Goal: Task Accomplishment & Management: Complete application form

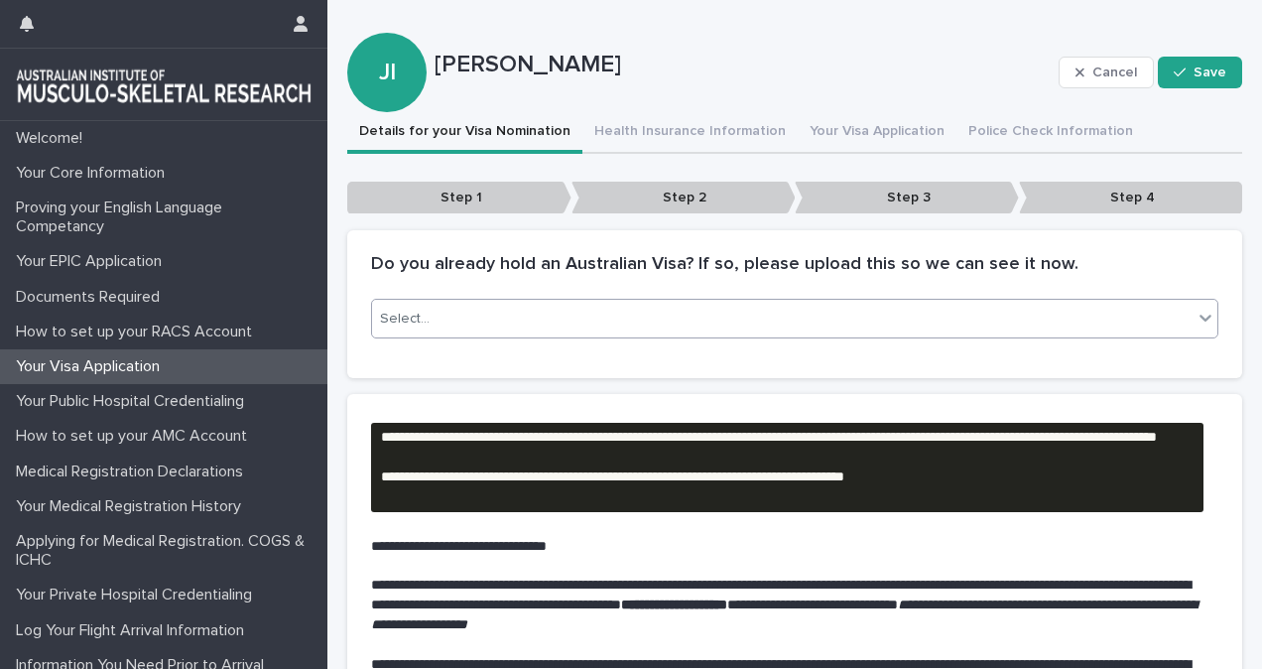
scroll to position [8, 0]
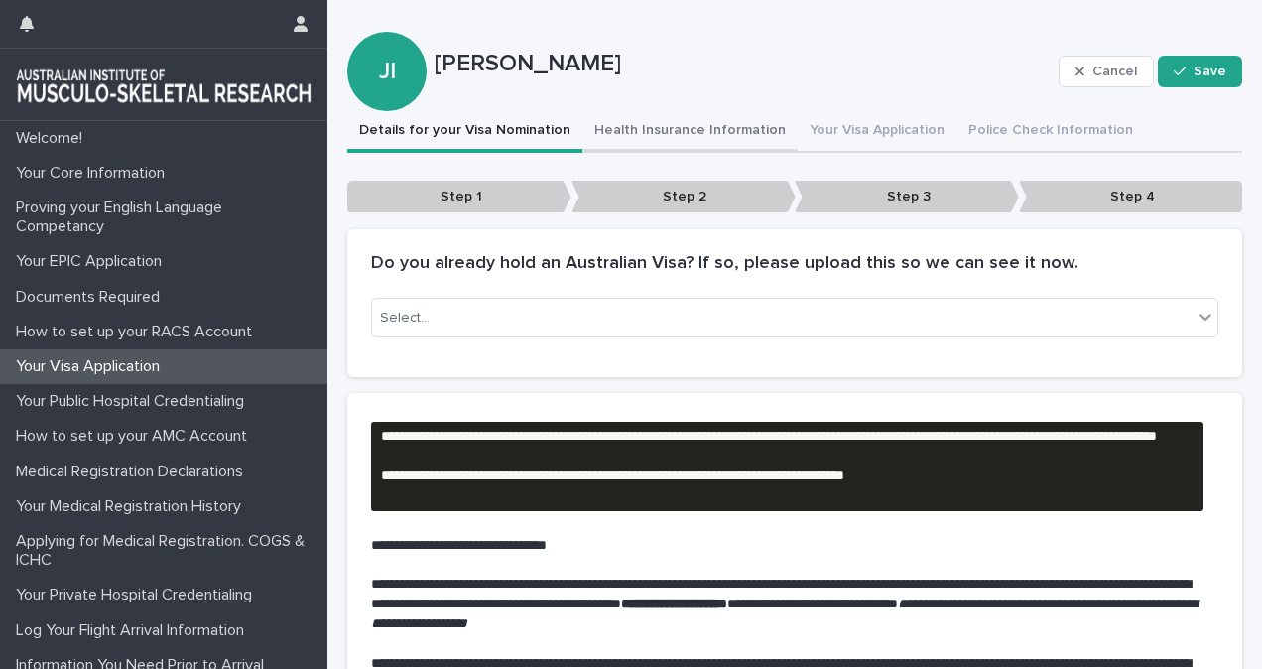
click at [663, 130] on button "Health Insurance Information" at bounding box center [689, 132] width 215 height 42
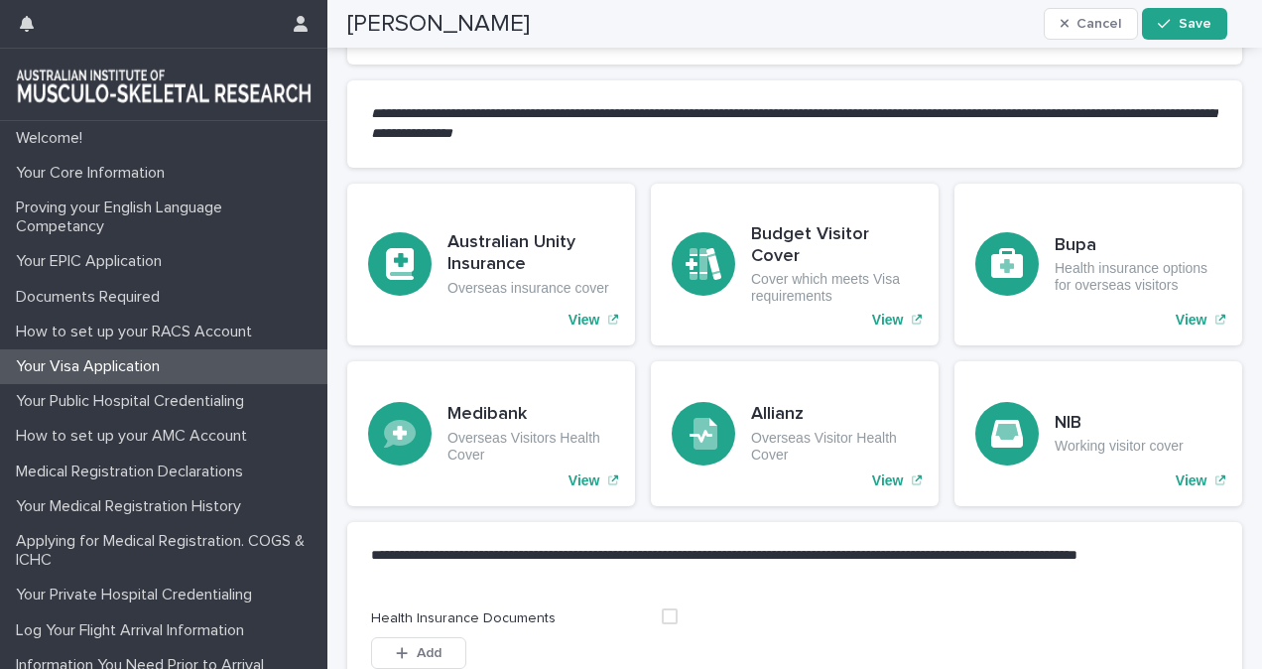
scroll to position [1449, 0]
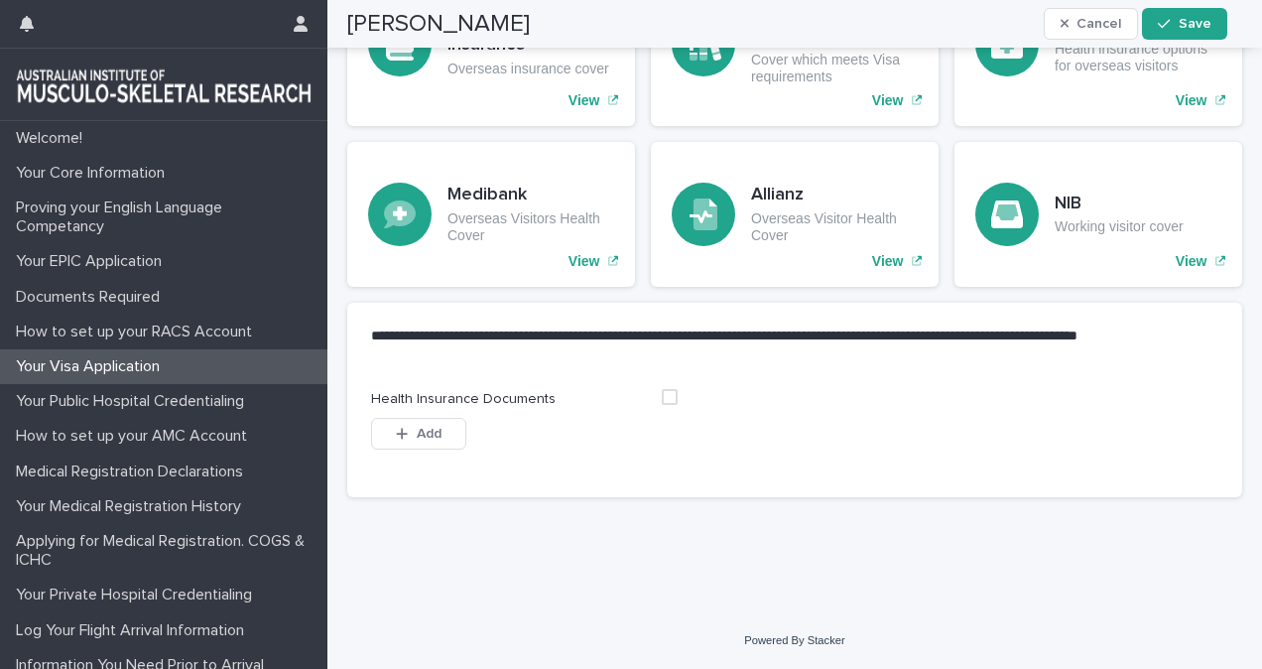
click at [662, 403] on span at bounding box center [670, 397] width 16 height 16
click at [441, 433] on button "Add" at bounding box center [418, 434] width 95 height 32
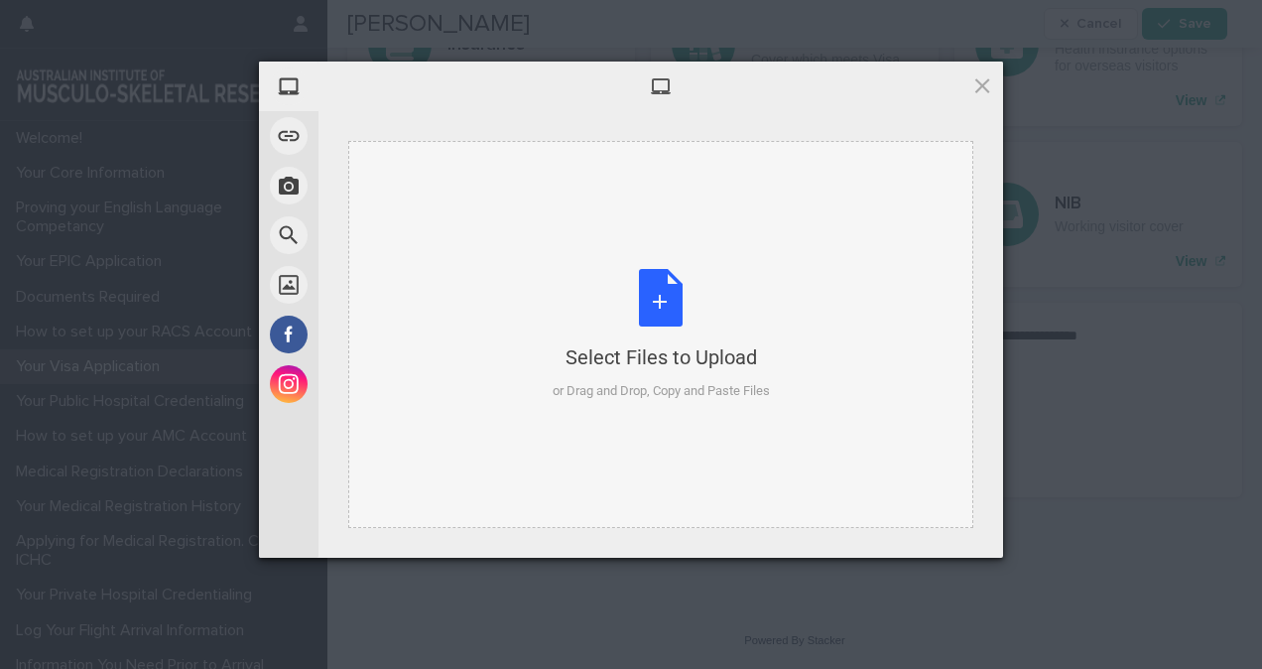
click at [824, 314] on div "Select Files to Upload or Drag and Drop, Copy and Paste Files" at bounding box center [660, 334] width 625 height 387
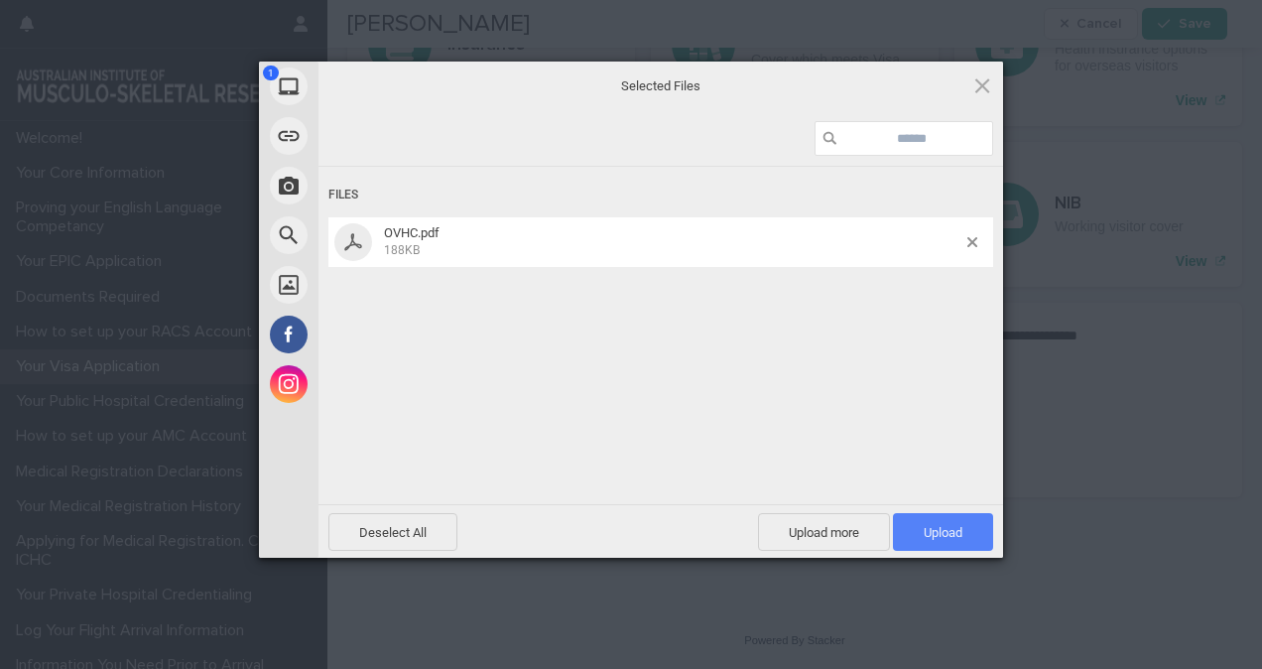
click at [935, 530] on span "Upload 1" at bounding box center [943, 532] width 39 height 15
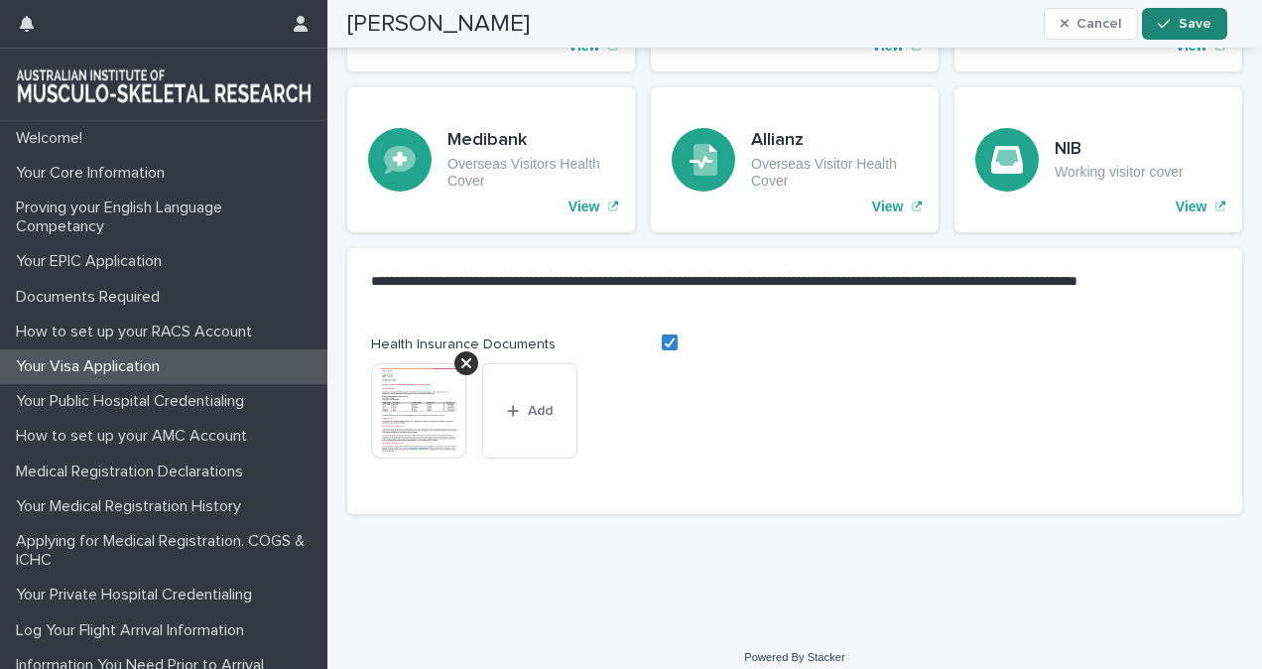
click at [1202, 14] on button "Save" at bounding box center [1184, 24] width 84 height 32
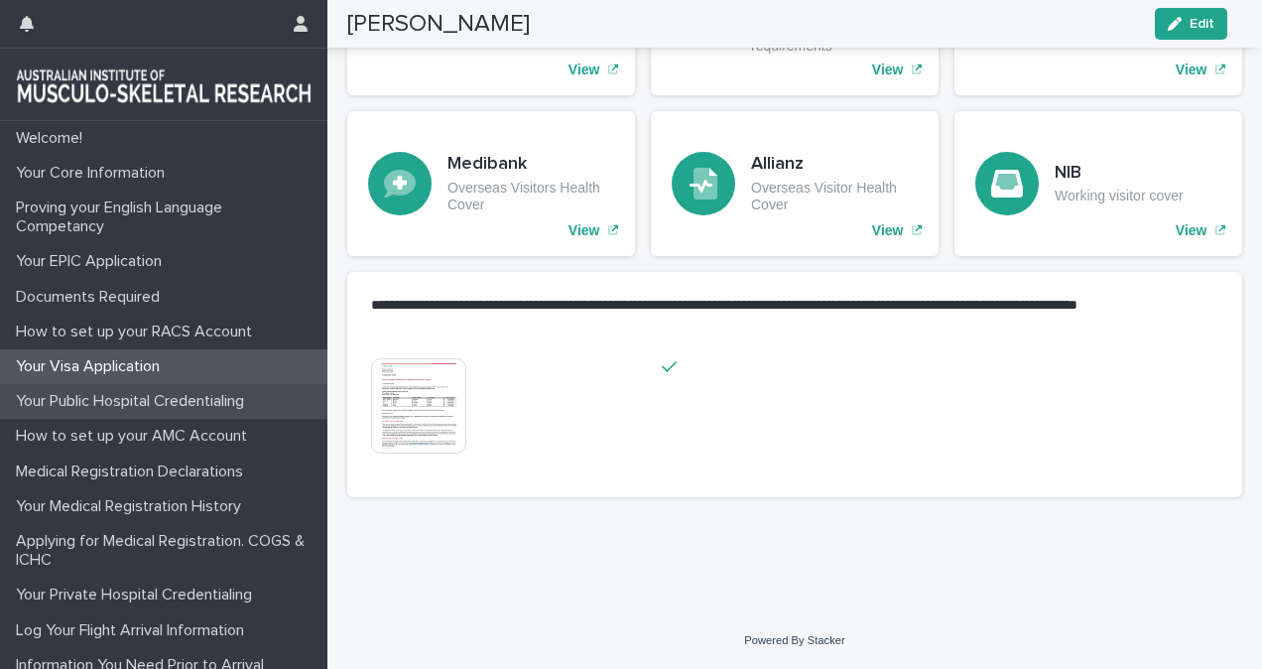
click at [186, 404] on p "Your Public Hospital Credentialing" at bounding box center [134, 401] width 252 height 19
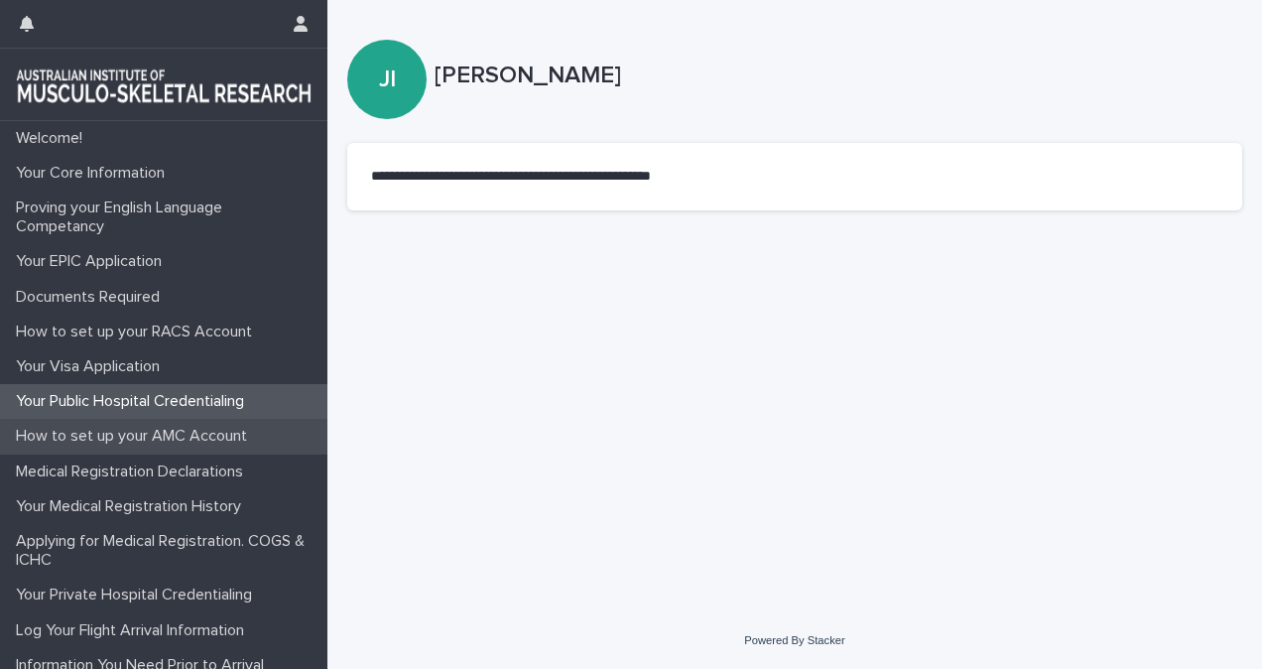
click at [63, 440] on p "How to set up your AMC Account" at bounding box center [135, 436] width 255 height 19
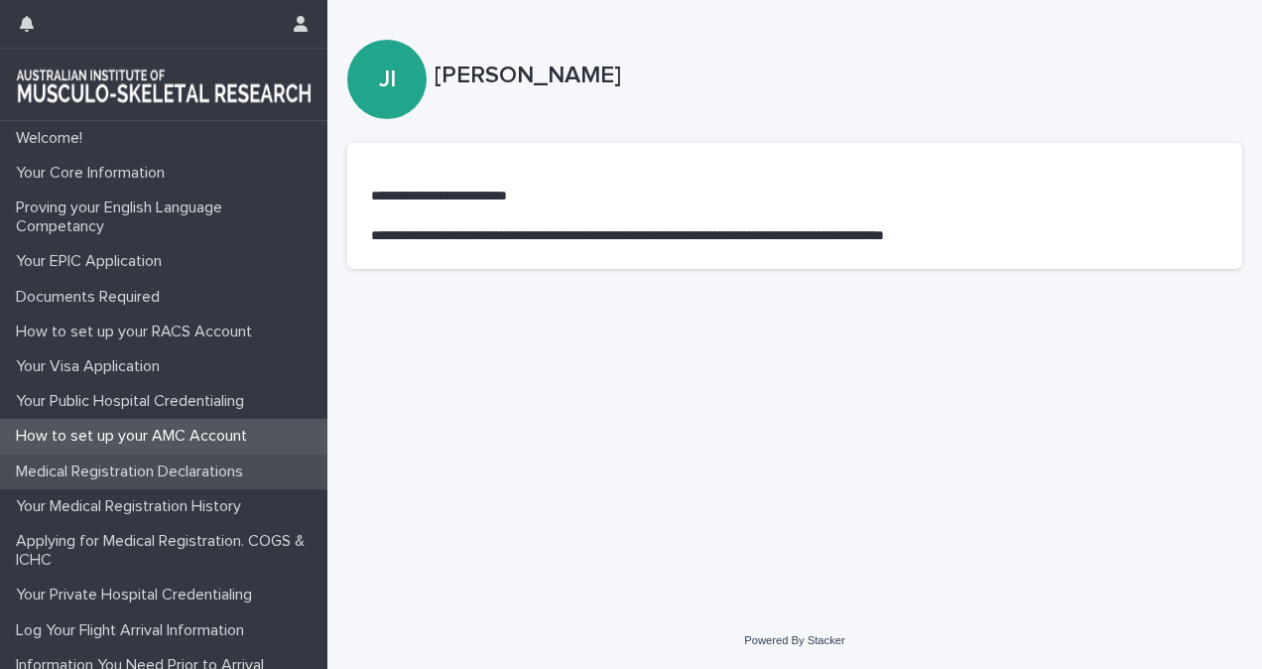
click at [81, 471] on p "Medical Registration Declarations" at bounding box center [133, 471] width 251 height 19
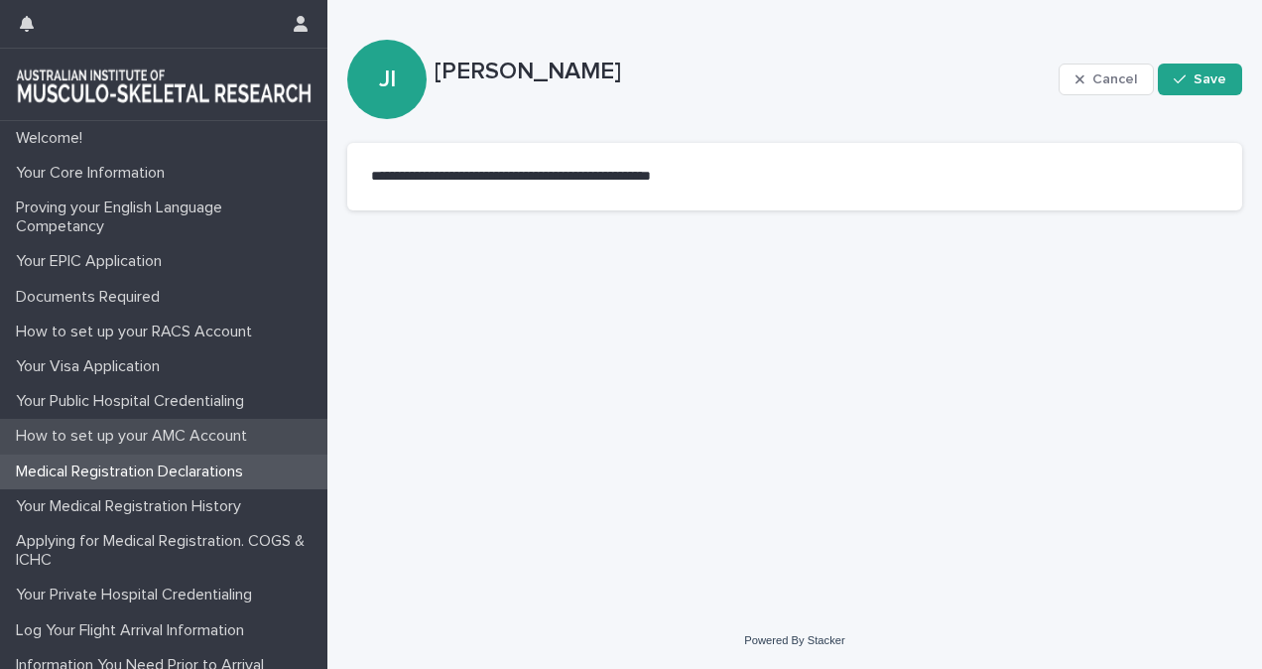
click at [107, 450] on div "How to set up your AMC Account" at bounding box center [163, 436] width 327 height 35
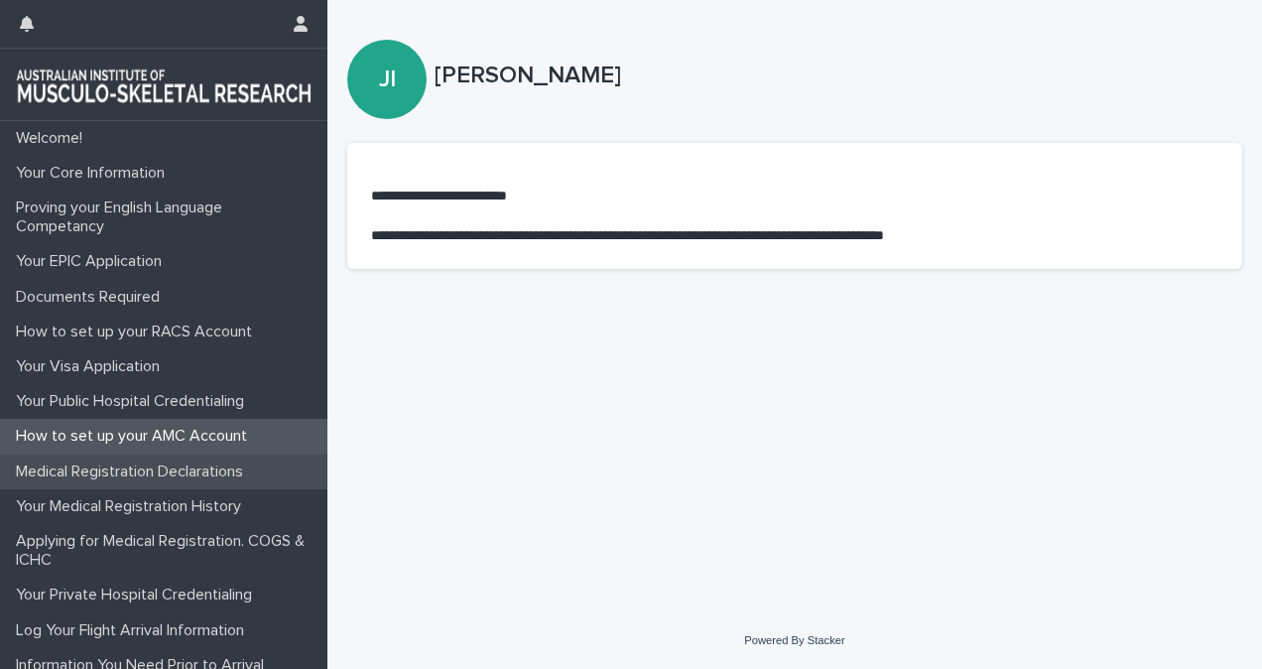
click at [111, 465] on p "Medical Registration Declarations" at bounding box center [133, 471] width 251 height 19
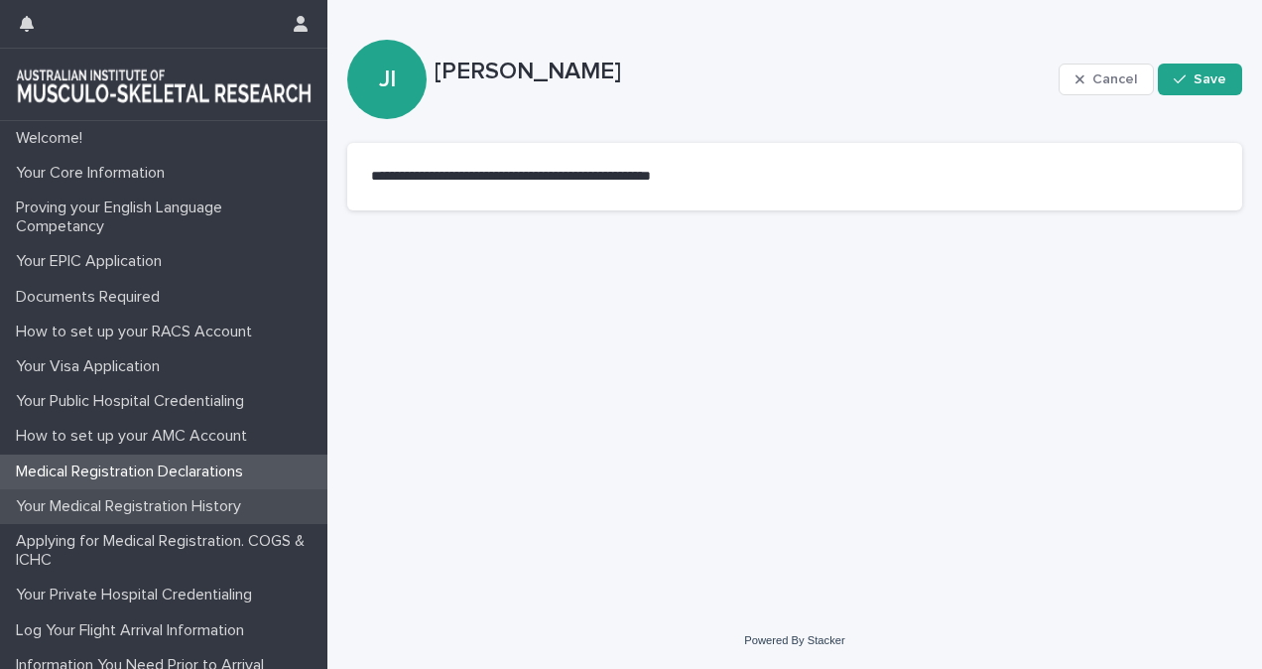
click at [137, 514] on p "Your Medical Registration History" at bounding box center [132, 506] width 249 height 19
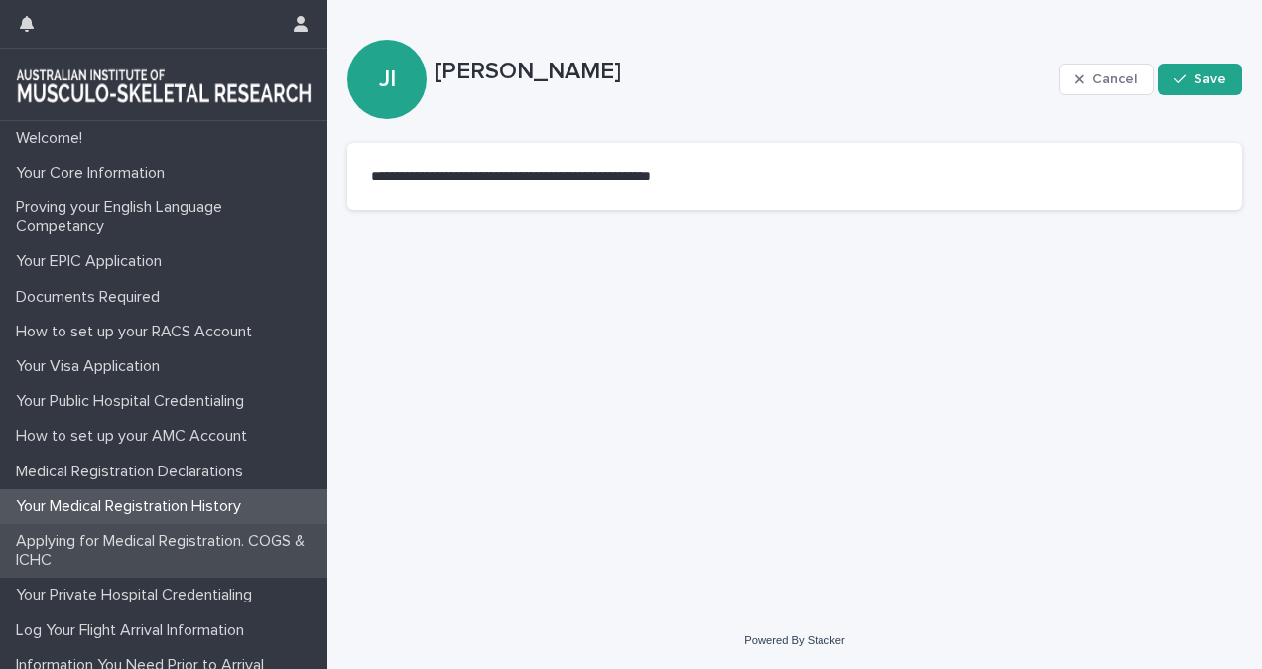
click at [145, 540] on p "Applying for Medical Registration. COGS & ICHC" at bounding box center [167, 551] width 319 height 38
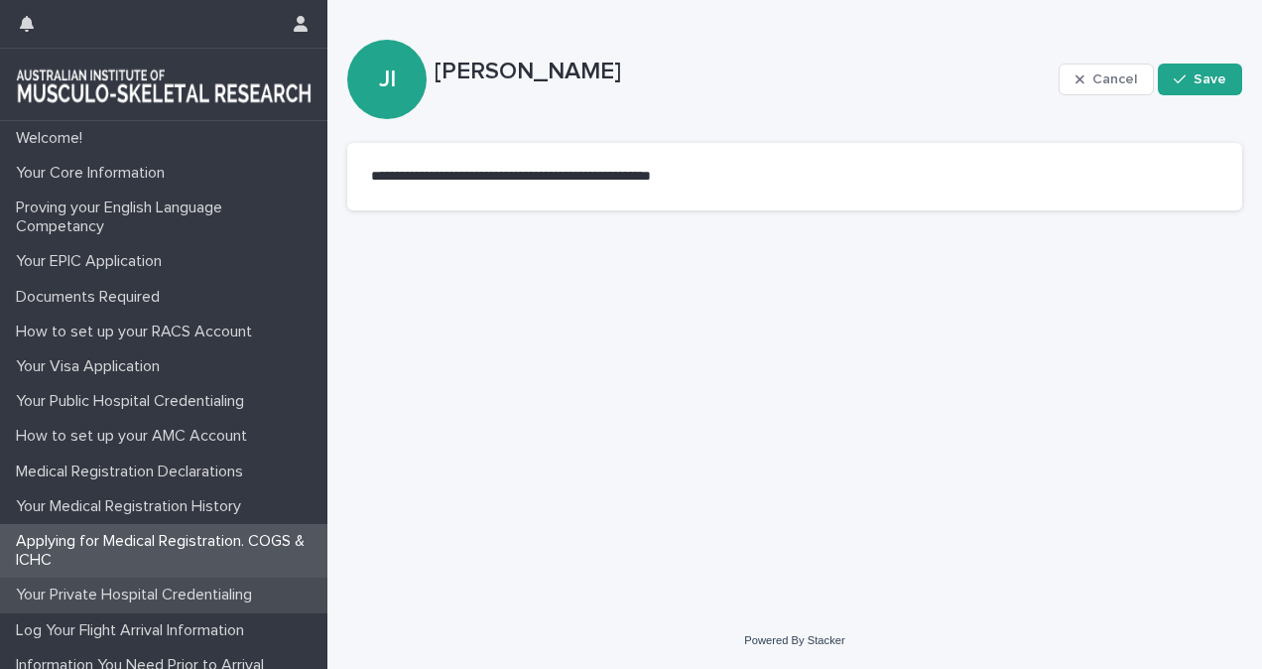
click at [146, 589] on p "Your Private Hospital Credentialing" at bounding box center [138, 594] width 260 height 19
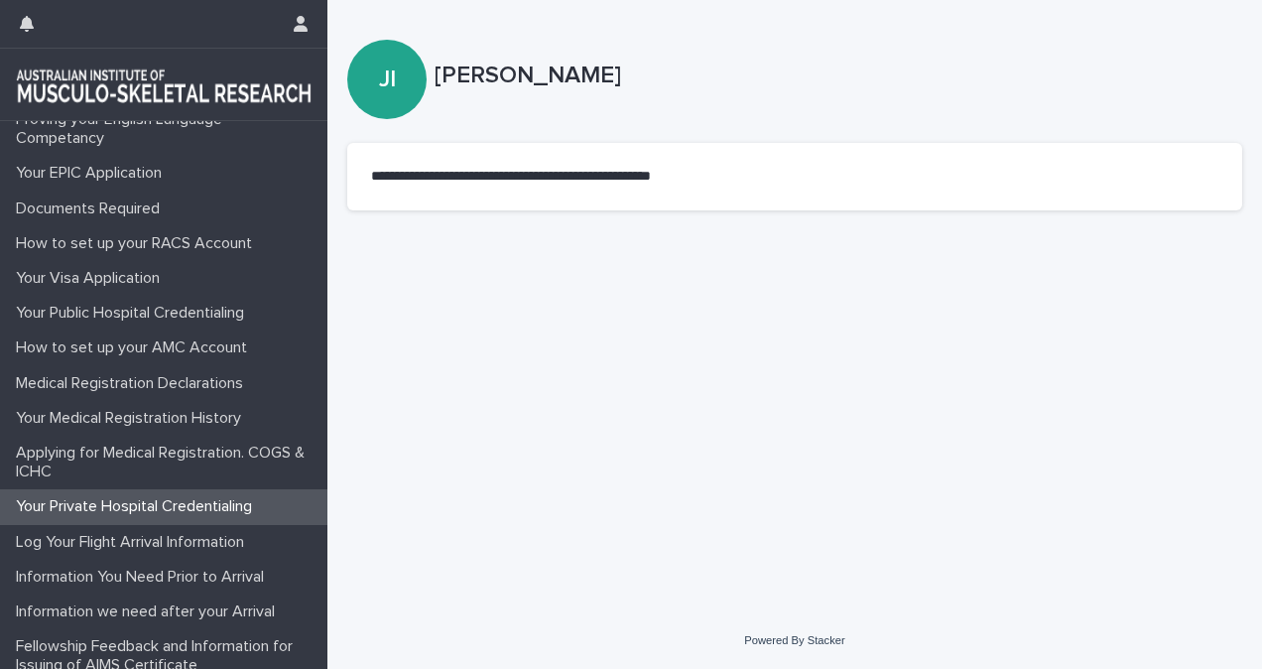
scroll to position [89, 0]
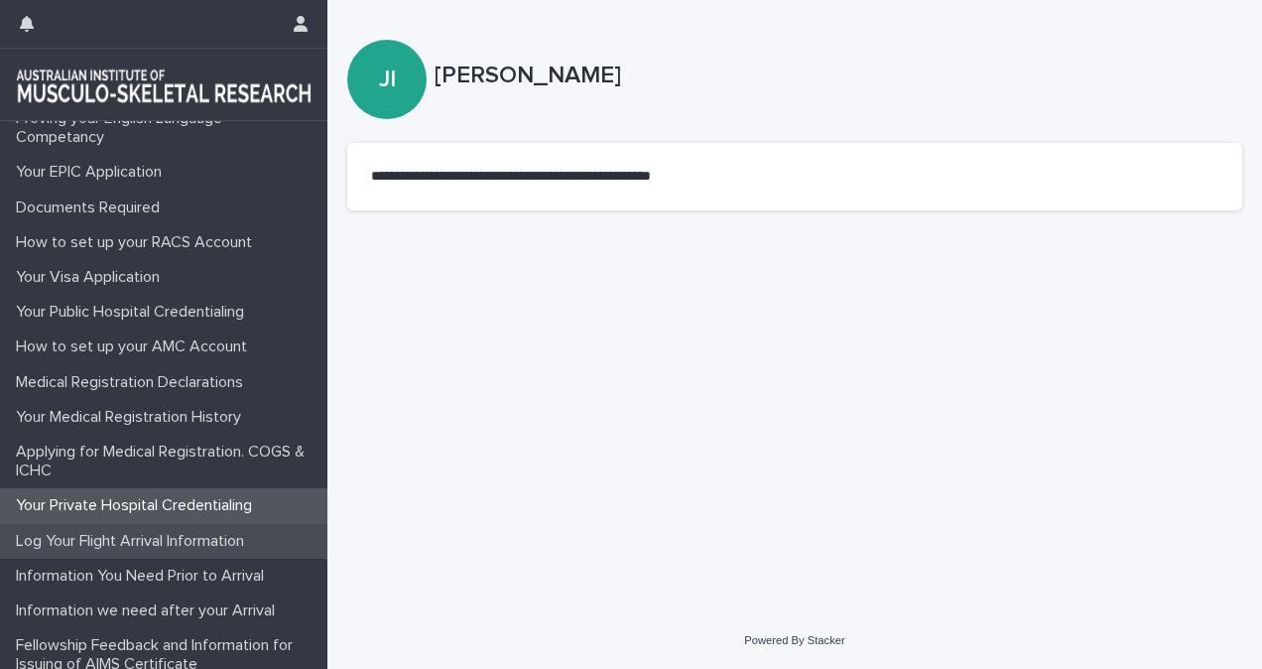
click at [145, 546] on p "Log Your Flight Arrival Information" at bounding box center [134, 541] width 252 height 19
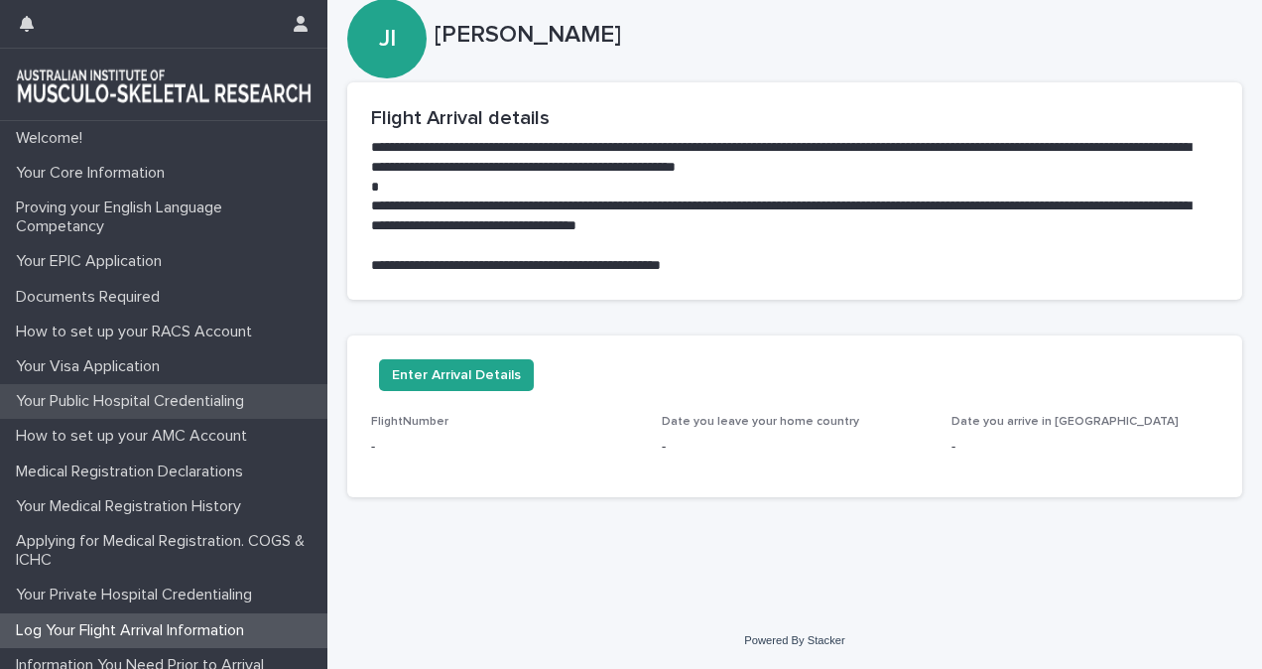
click at [119, 393] on p "Your Public Hospital Credentialing" at bounding box center [134, 401] width 252 height 19
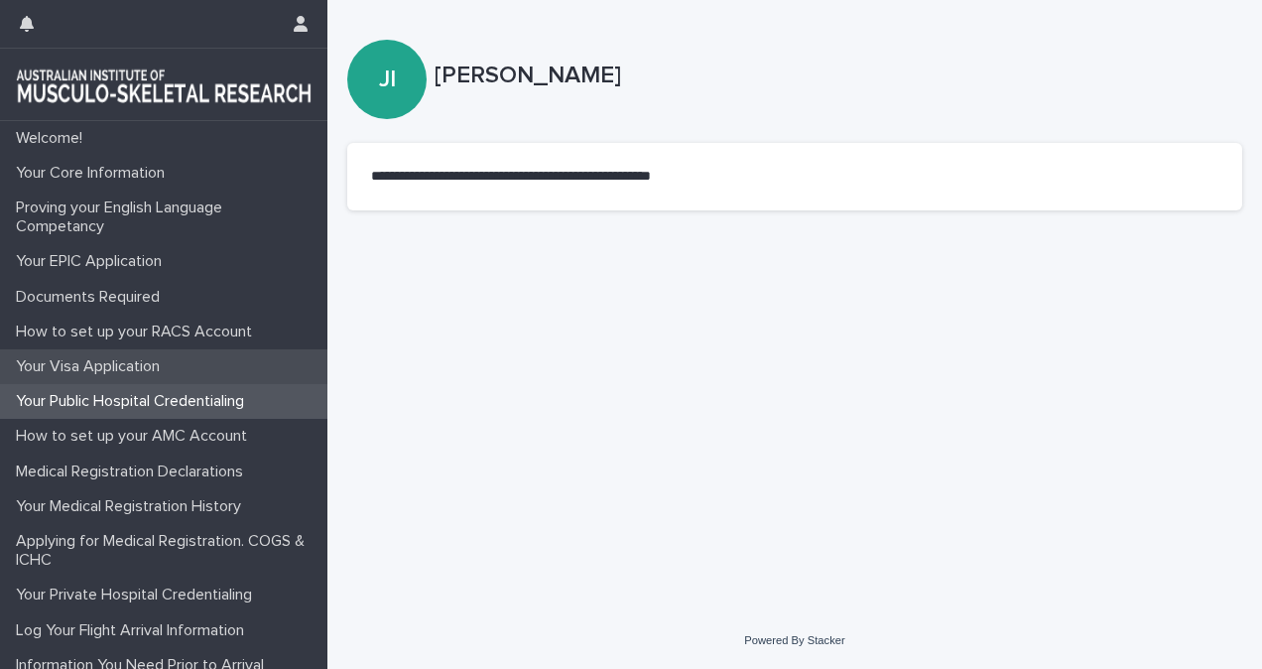
click at [134, 363] on p "Your Visa Application" at bounding box center [92, 366] width 168 height 19
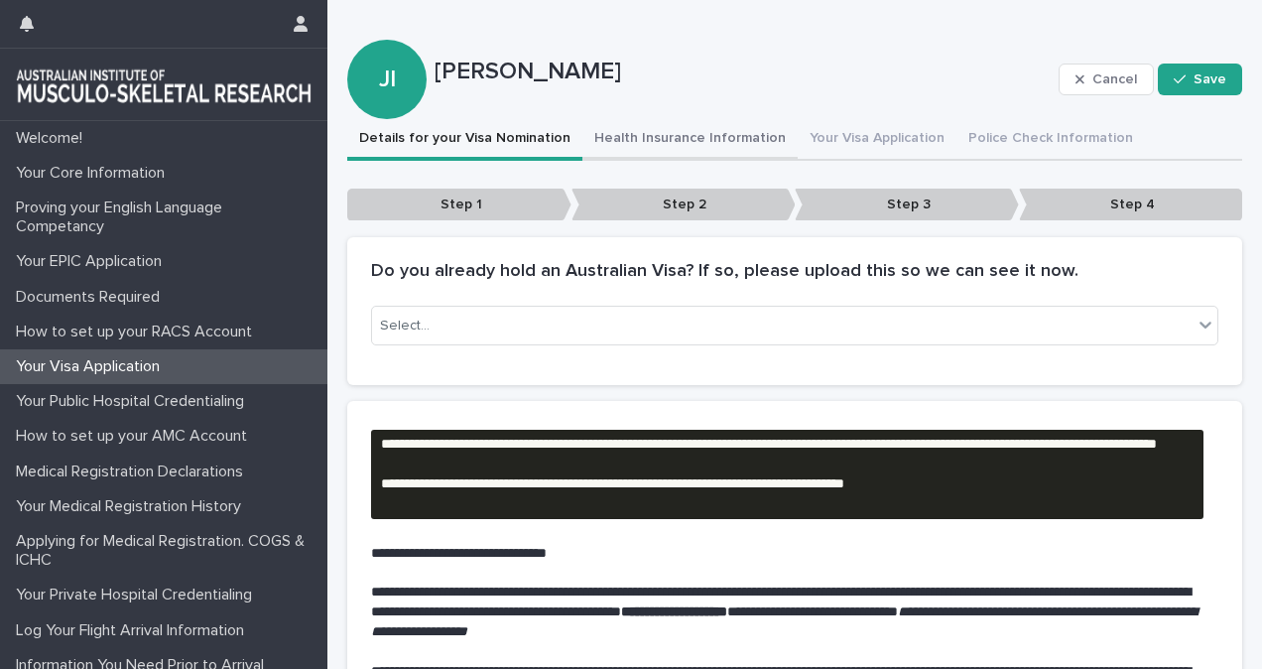
click at [640, 143] on button "Health Insurance Information" at bounding box center [689, 140] width 215 height 42
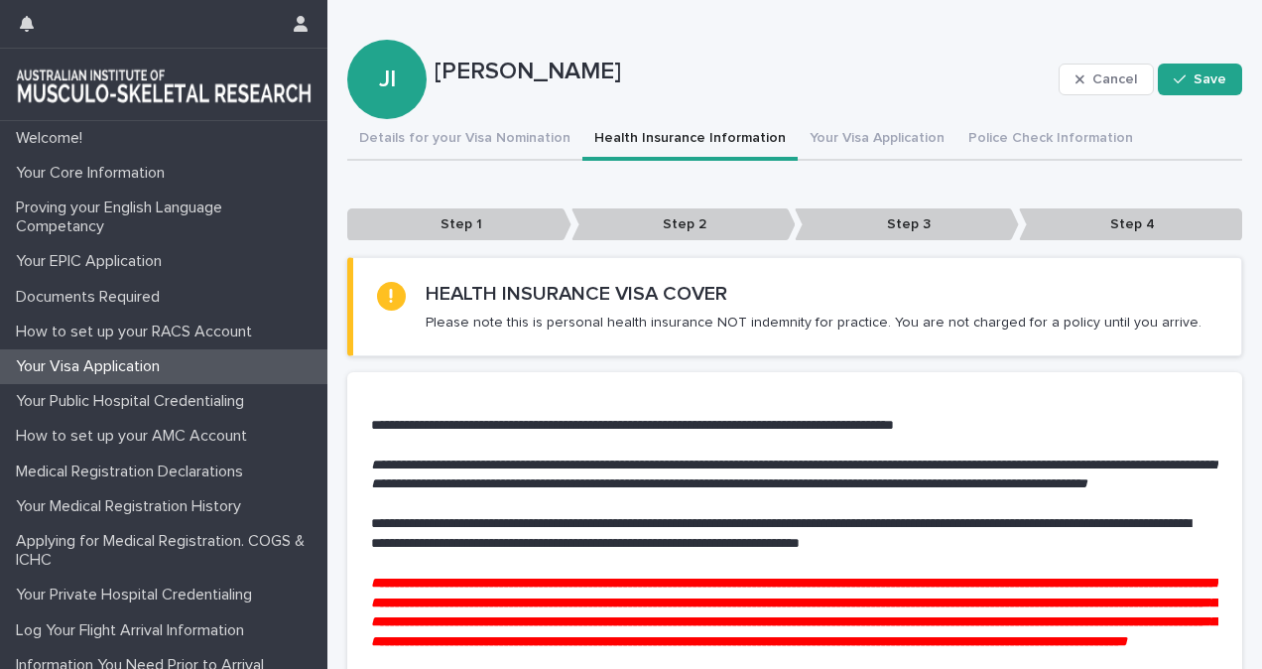
click at [774, 135] on button "Health Insurance Information" at bounding box center [689, 140] width 215 height 42
click at [804, 137] on button "Your Visa Application" at bounding box center [877, 140] width 159 height 42
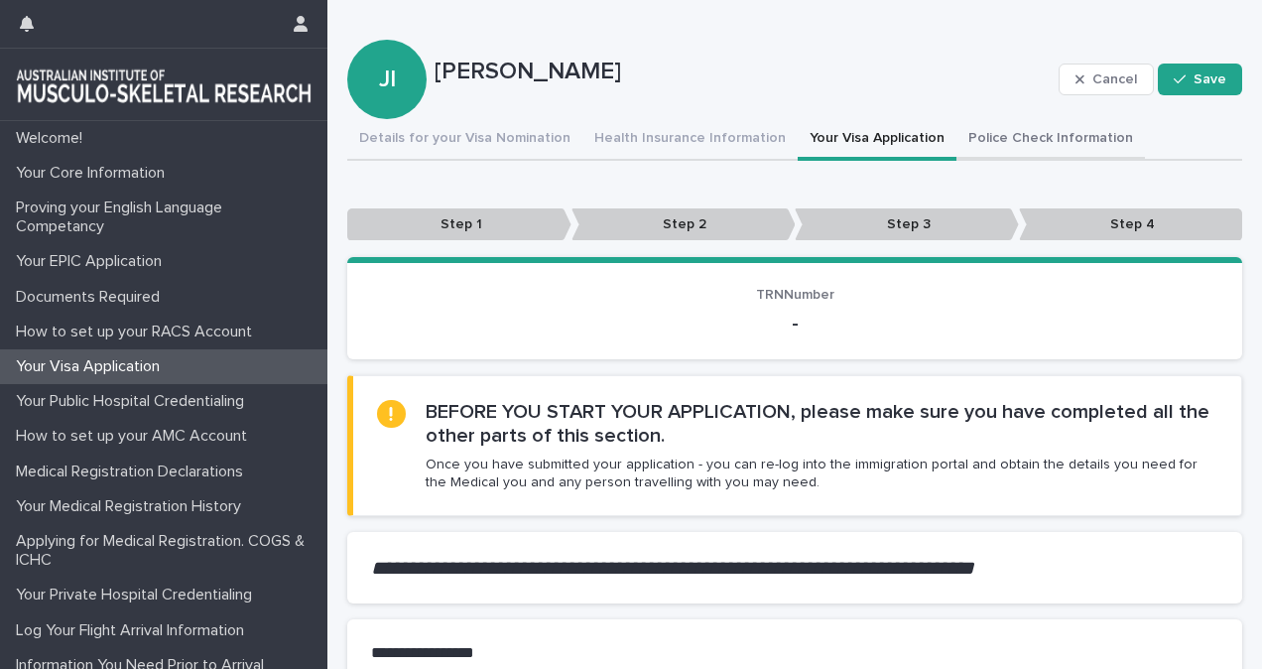
click at [1011, 133] on button "Police Check Information" at bounding box center [1050, 140] width 188 height 42
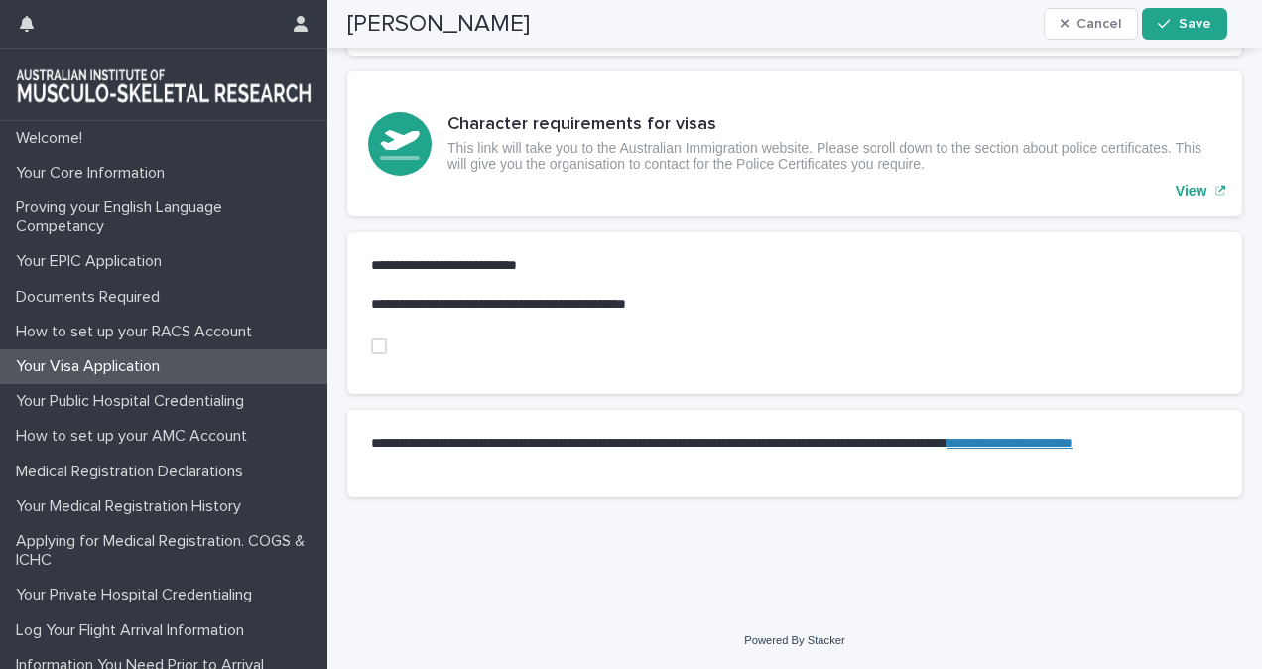
scroll to position [623, 0]
click at [377, 349] on span at bounding box center [379, 346] width 16 height 16
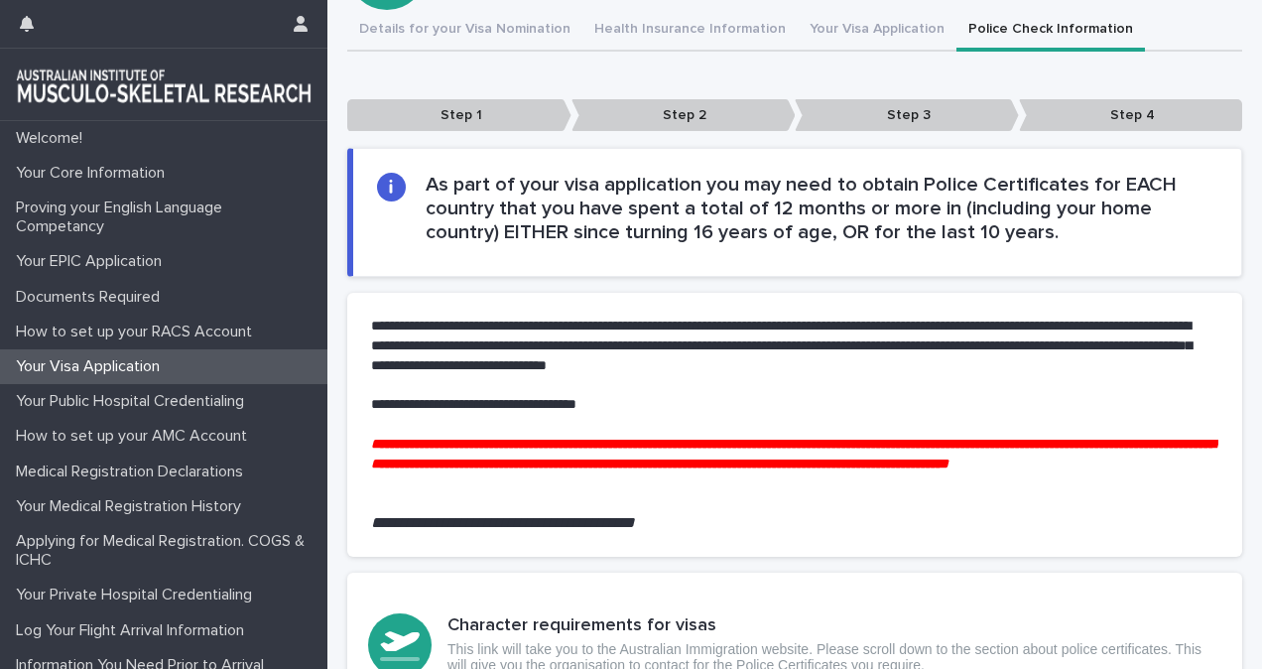
scroll to position [0, 0]
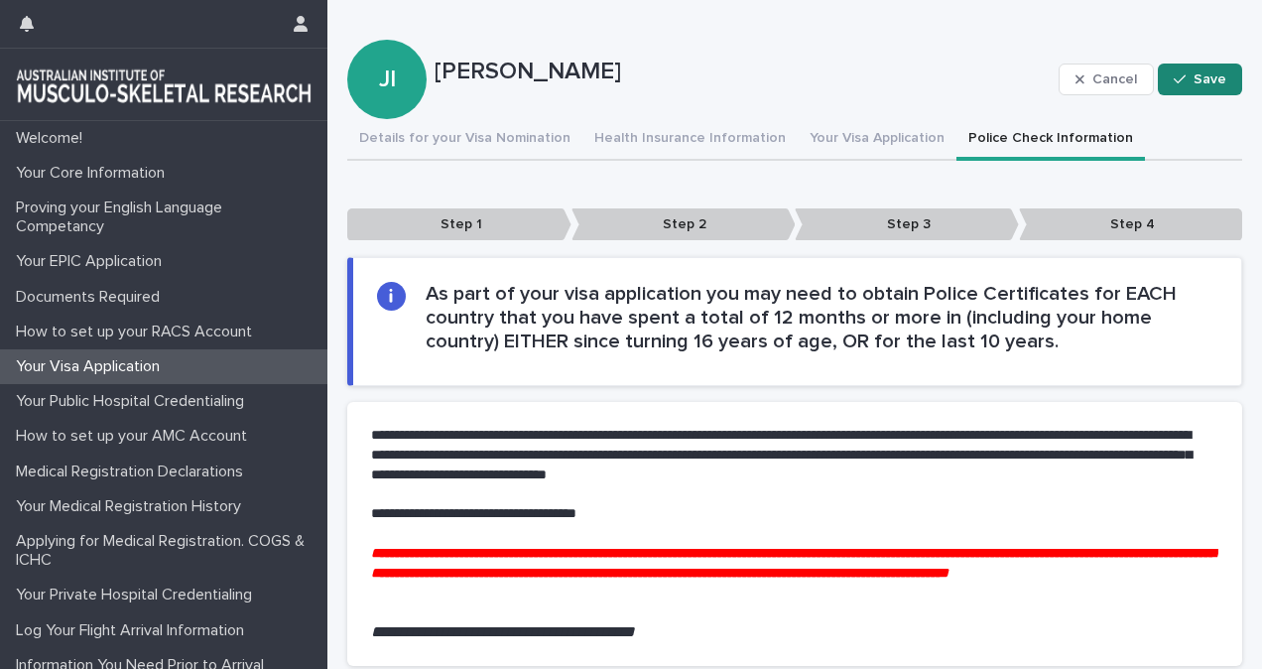
click at [1198, 77] on span "Save" at bounding box center [1209, 79] width 33 height 14
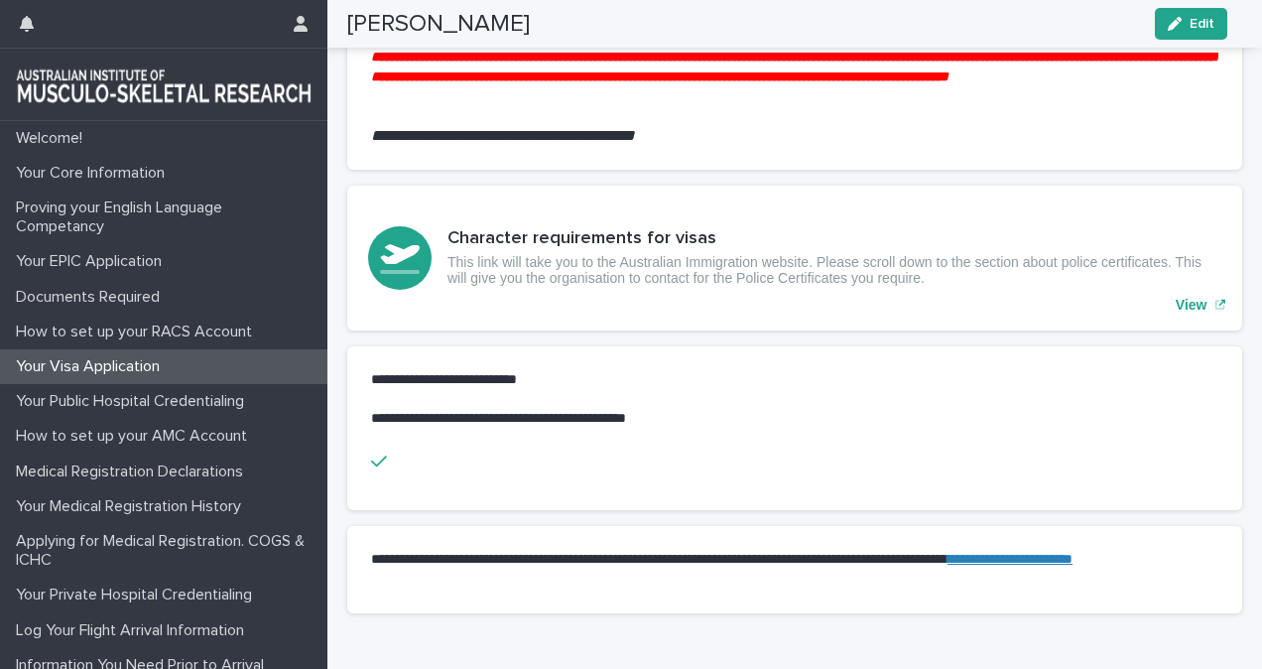
scroll to position [630, 0]
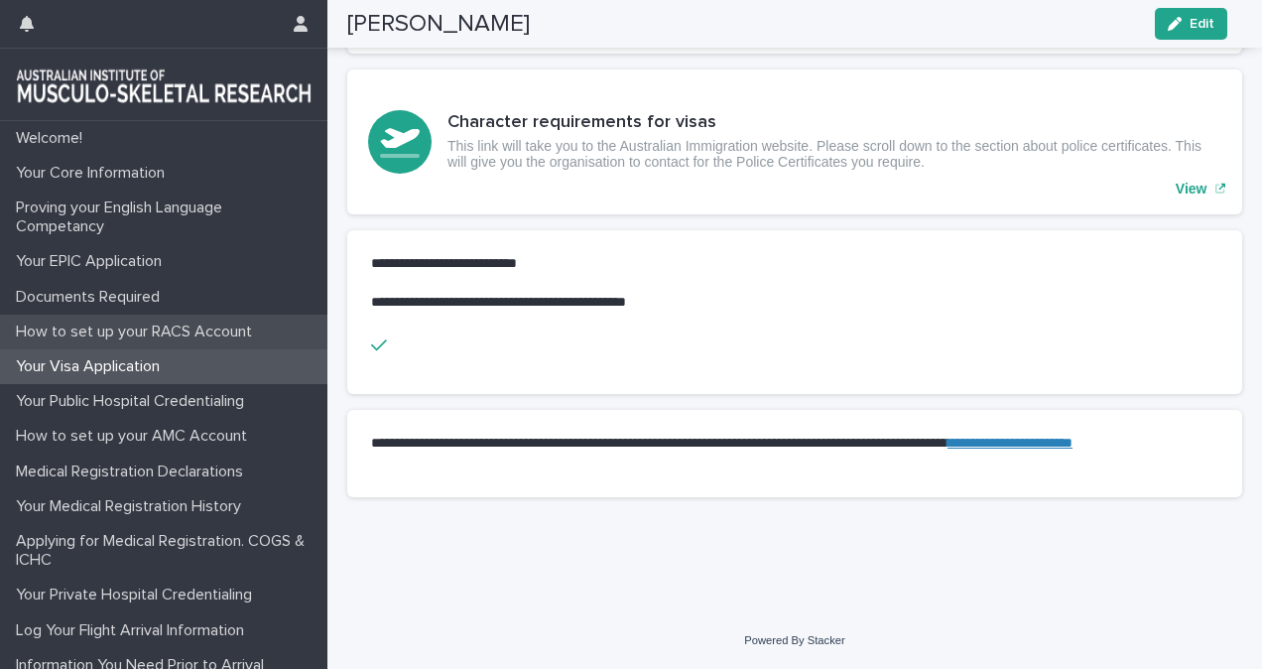
click at [119, 327] on p "How to set up your RACS Account" at bounding box center [138, 331] width 260 height 19
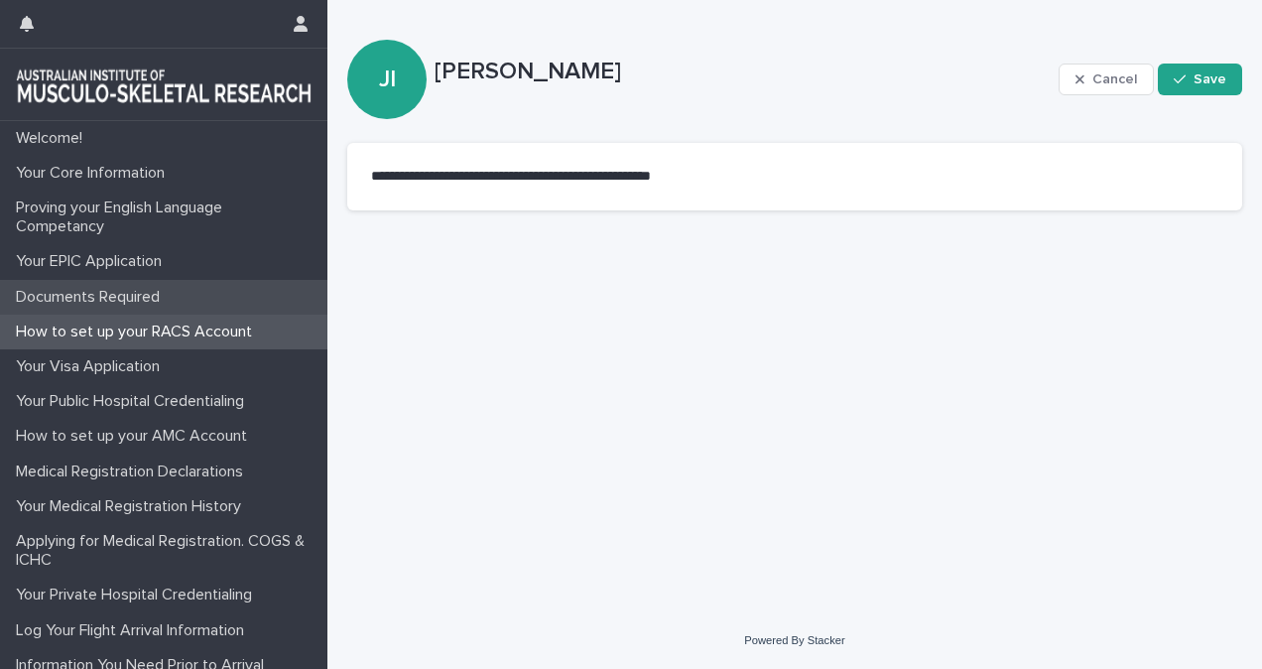
click at [102, 312] on div "Documents Required" at bounding box center [163, 297] width 327 height 35
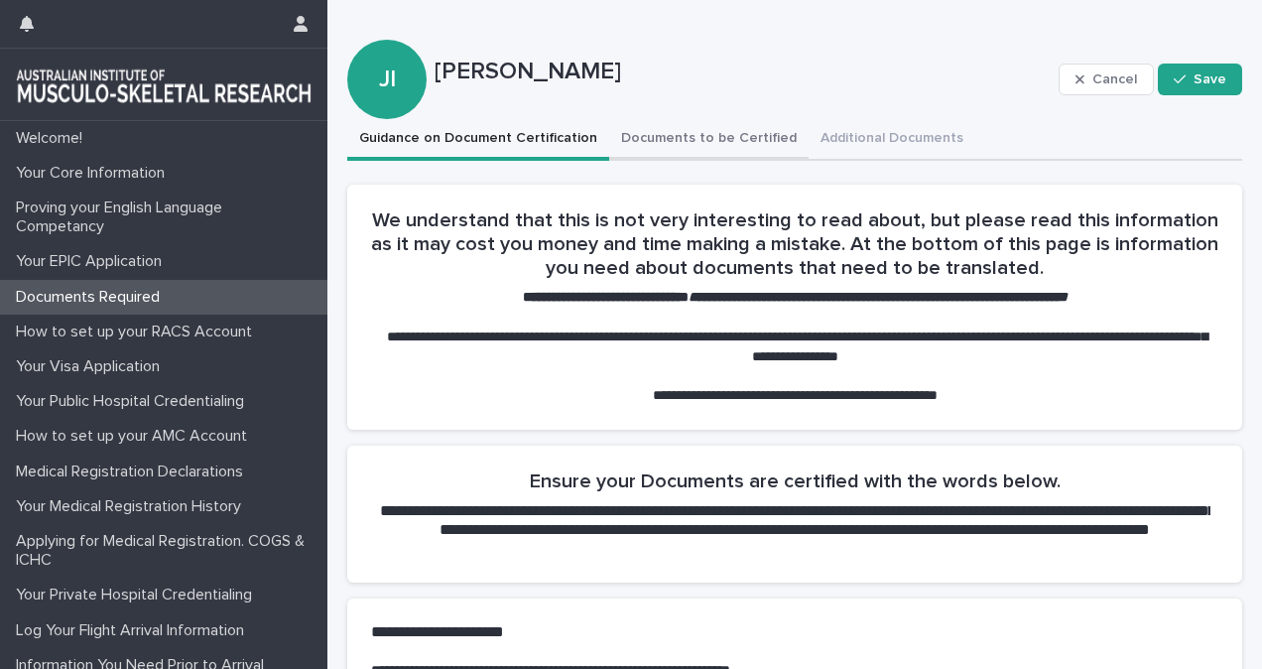
click at [703, 135] on button "Documents to be Certified" at bounding box center [708, 140] width 199 height 42
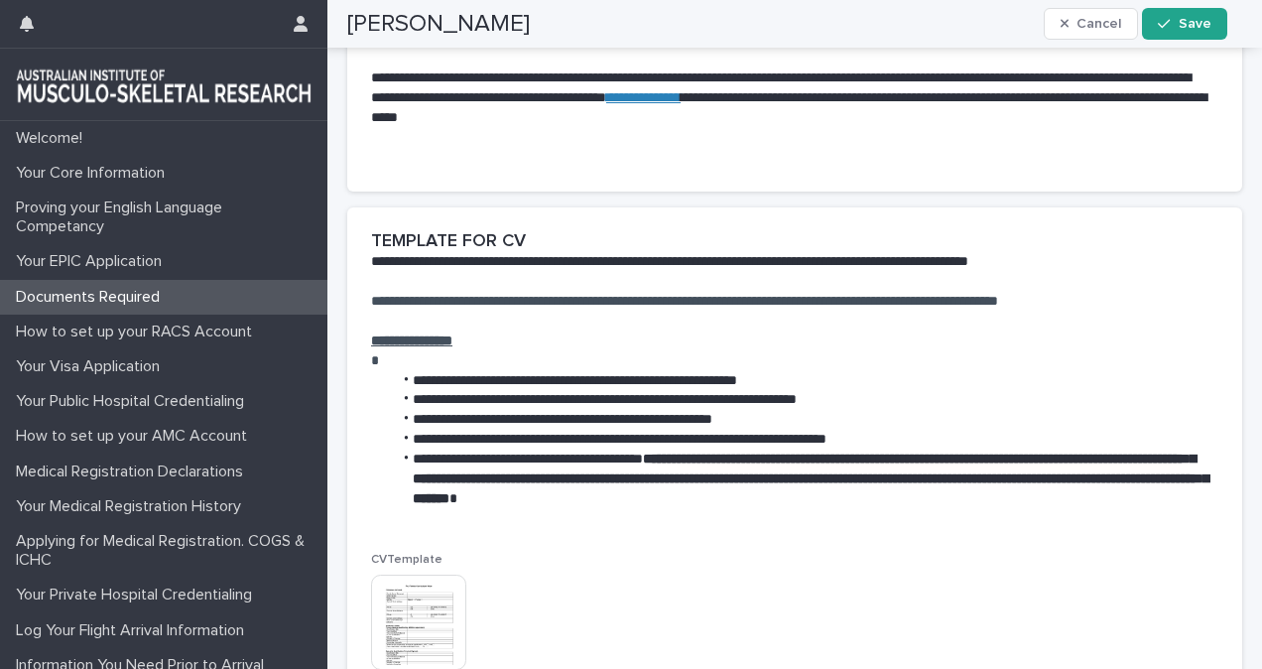
scroll to position [745, 0]
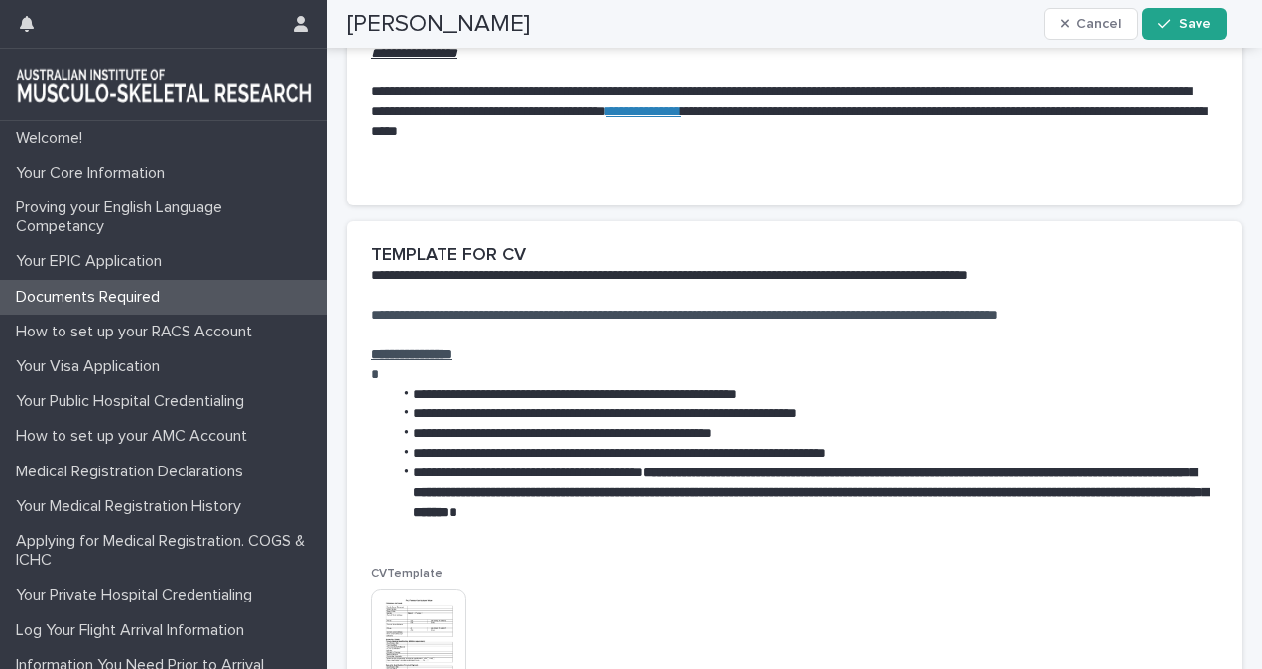
drag, startPoint x: 740, startPoint y: 309, endPoint x: 639, endPoint y: 318, distance: 101.7
click at [639, 318] on span "**********" at bounding box center [684, 315] width 627 height 14
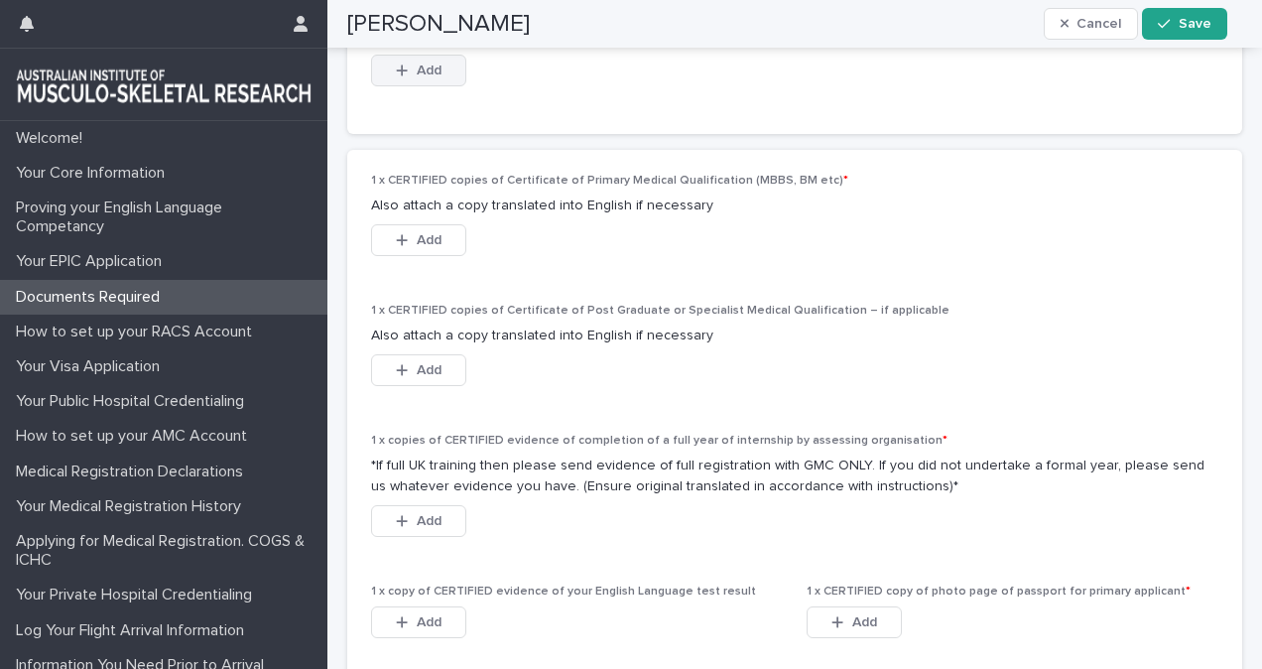
scroll to position [1497, 0]
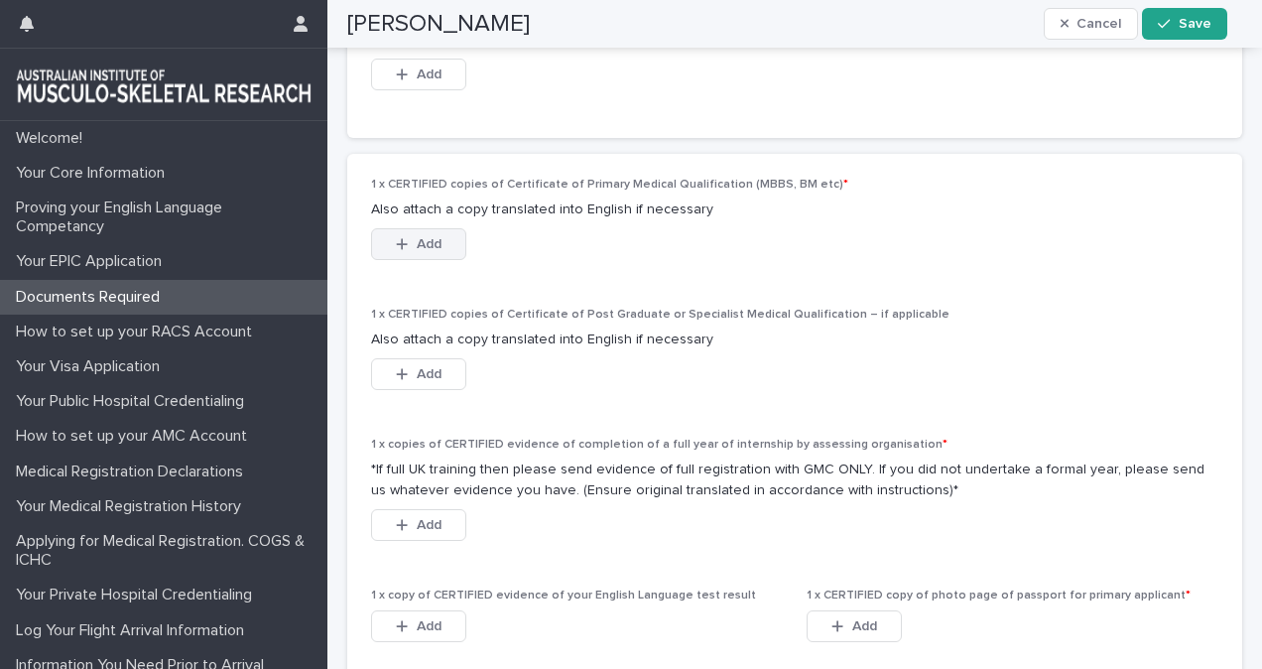
click at [409, 252] on button "Add" at bounding box center [418, 244] width 95 height 32
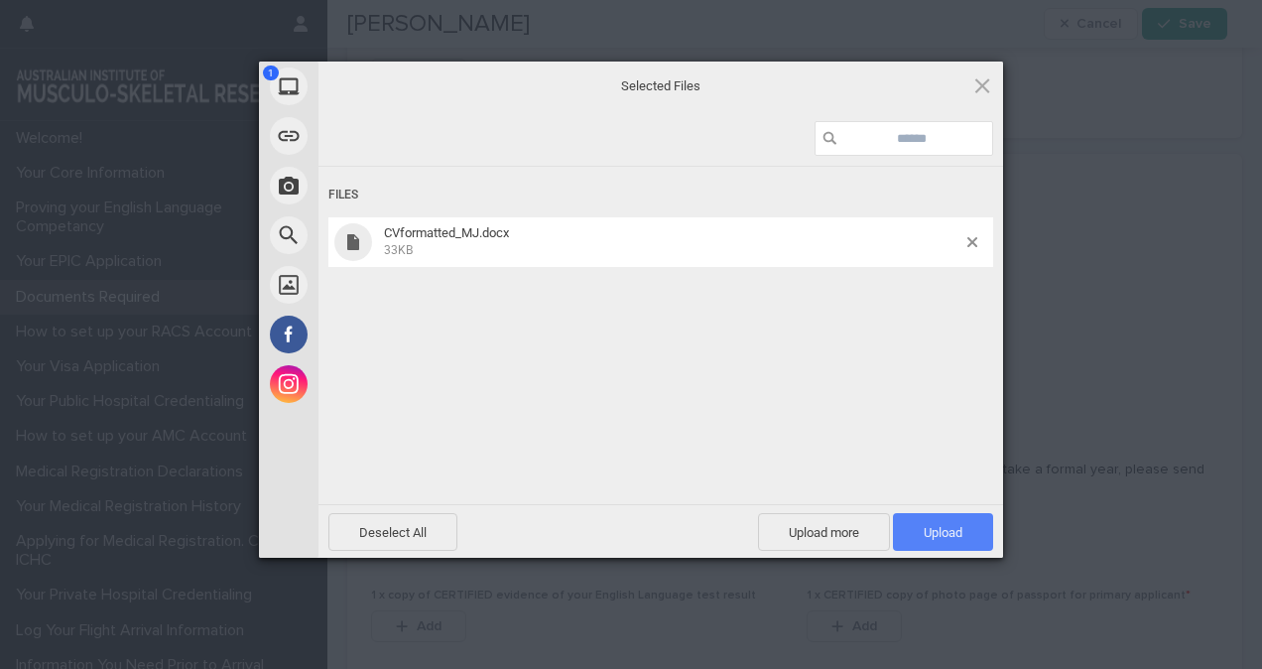
click at [913, 522] on span "Upload 1" at bounding box center [943, 532] width 100 height 38
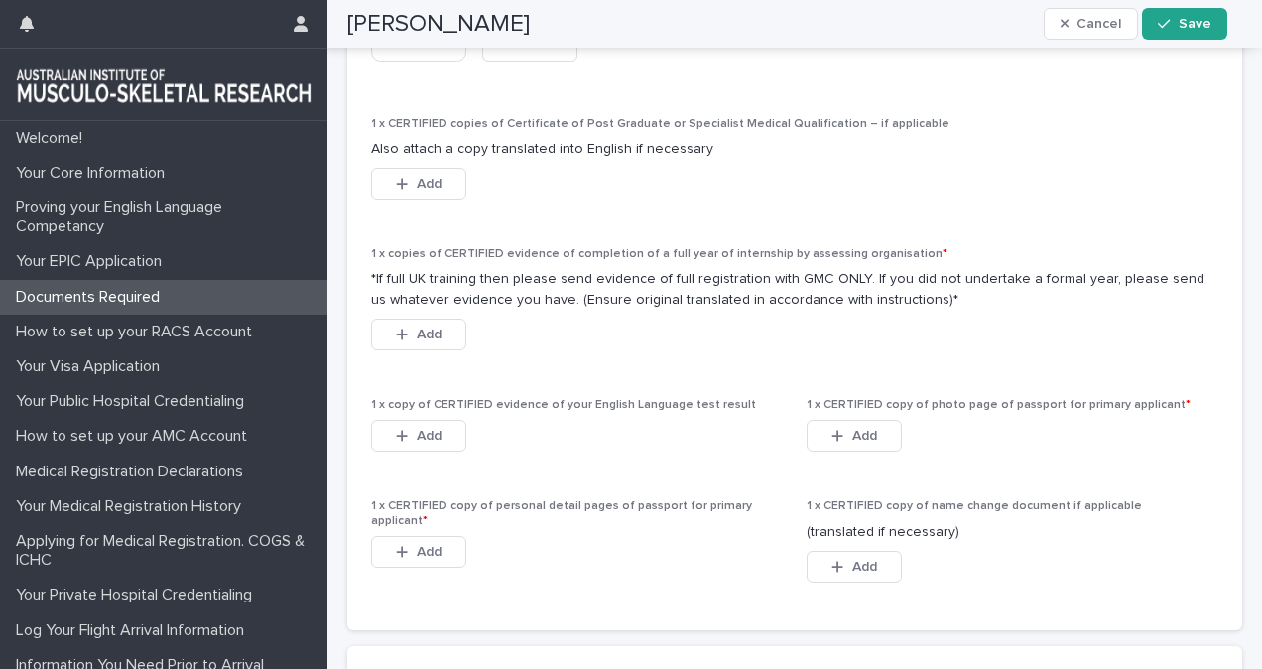
scroll to position [1777, 0]
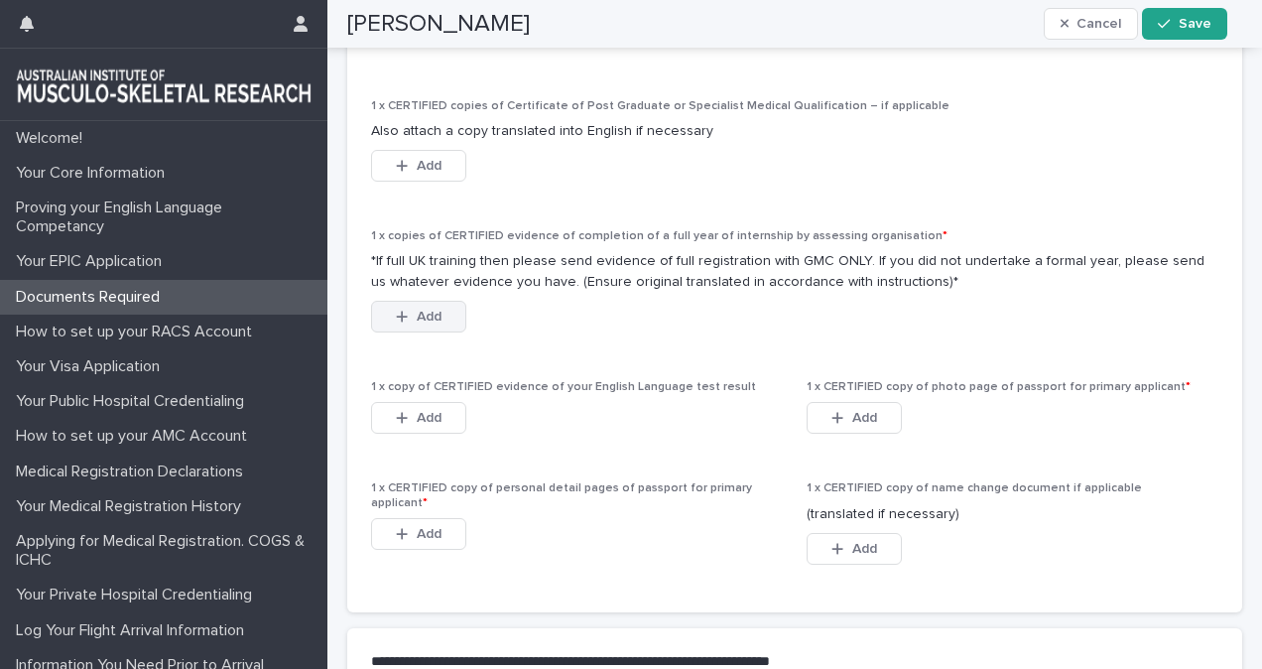
click at [402, 319] on icon "button" at bounding box center [402, 316] width 11 height 11
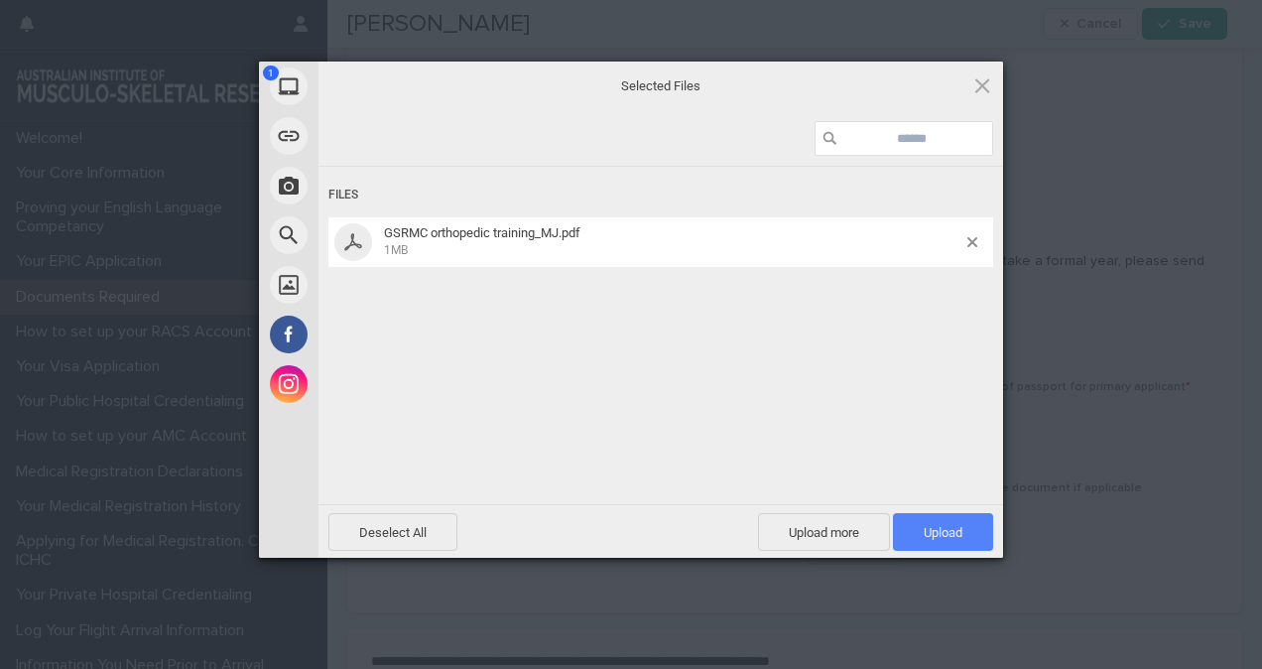
click at [917, 532] on span "Upload 1" at bounding box center [943, 532] width 100 height 38
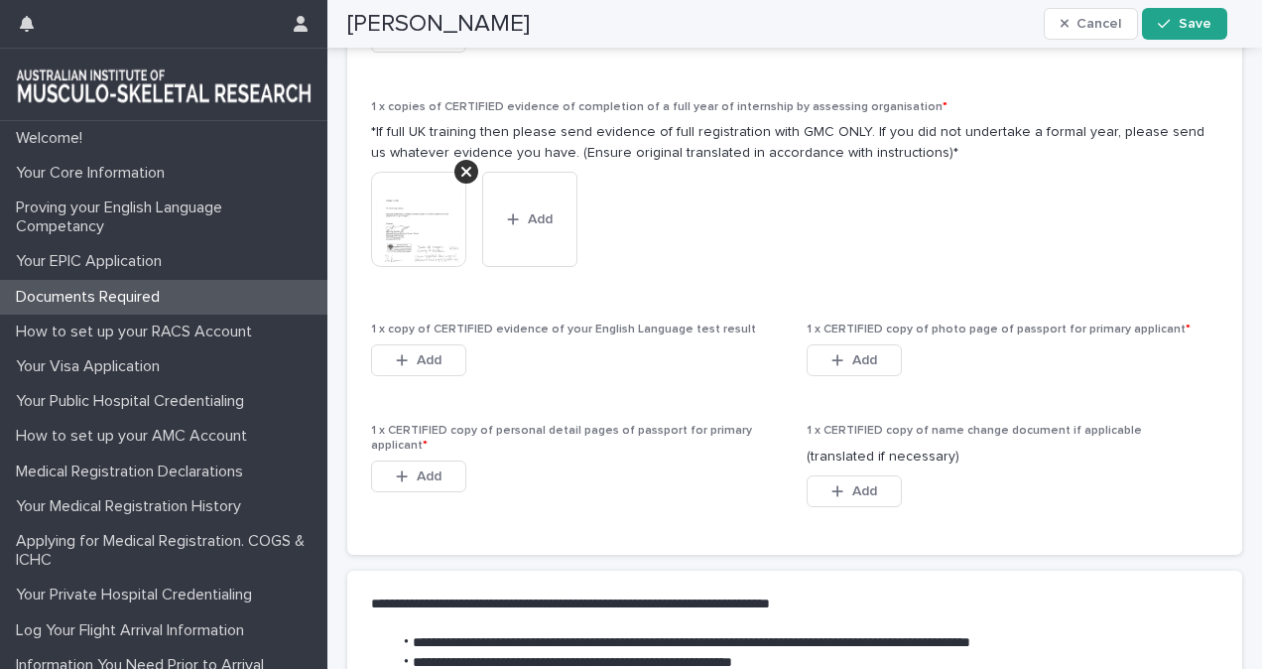
scroll to position [1910, 0]
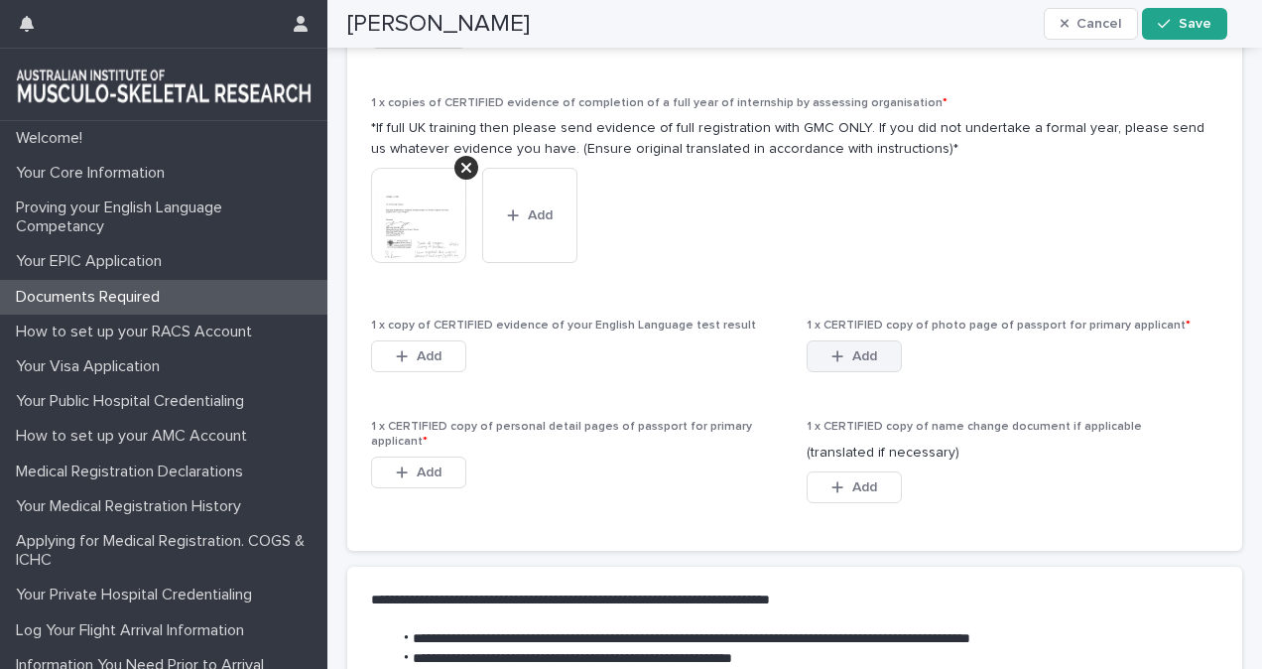
click at [831, 360] on icon "button" at bounding box center [837, 356] width 12 height 14
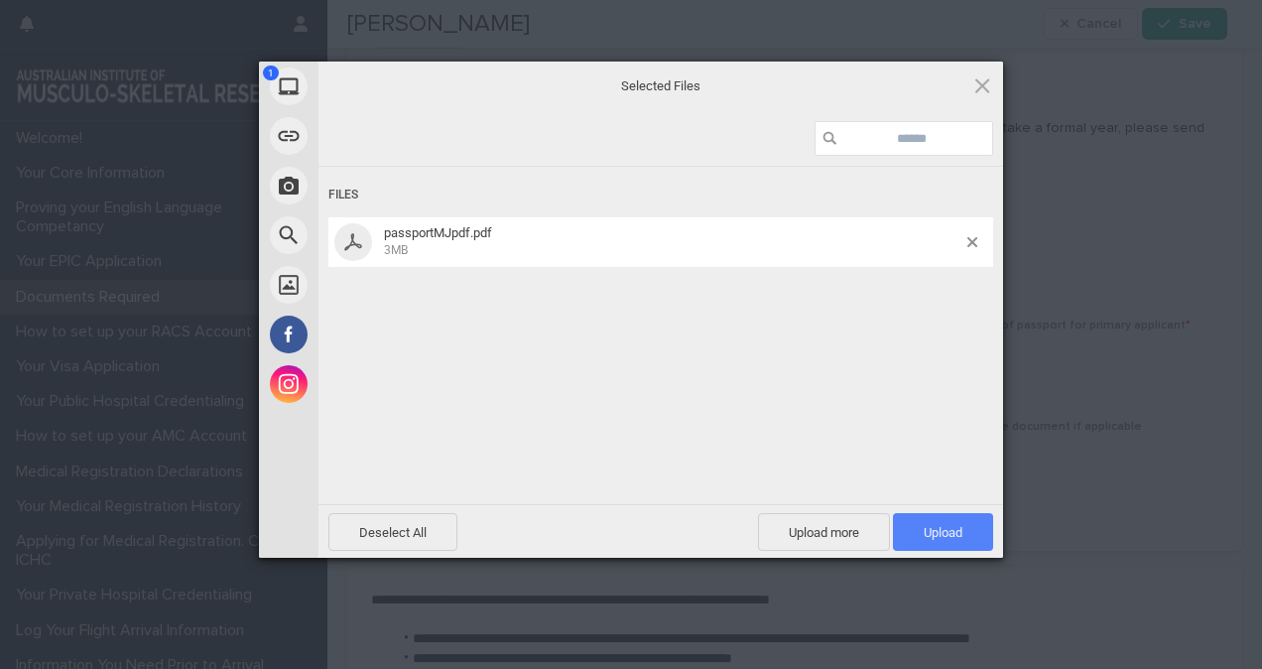
click at [932, 526] on span "Upload 1" at bounding box center [943, 532] width 39 height 15
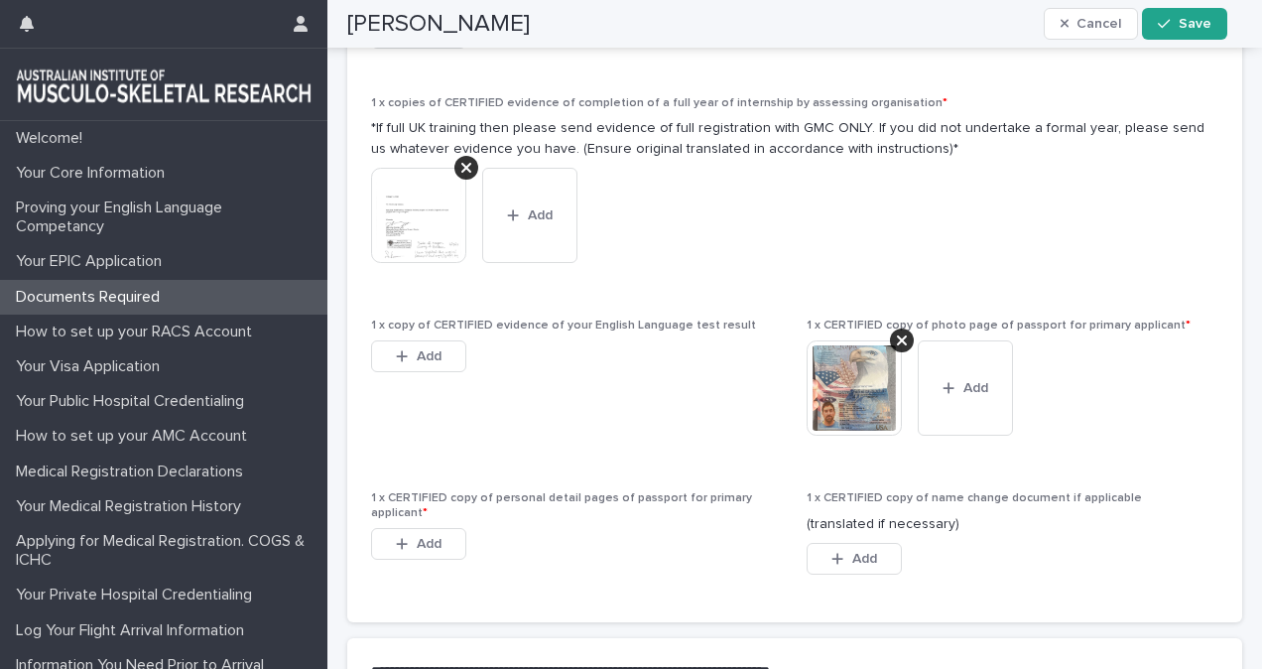
scroll to position [2008, 0]
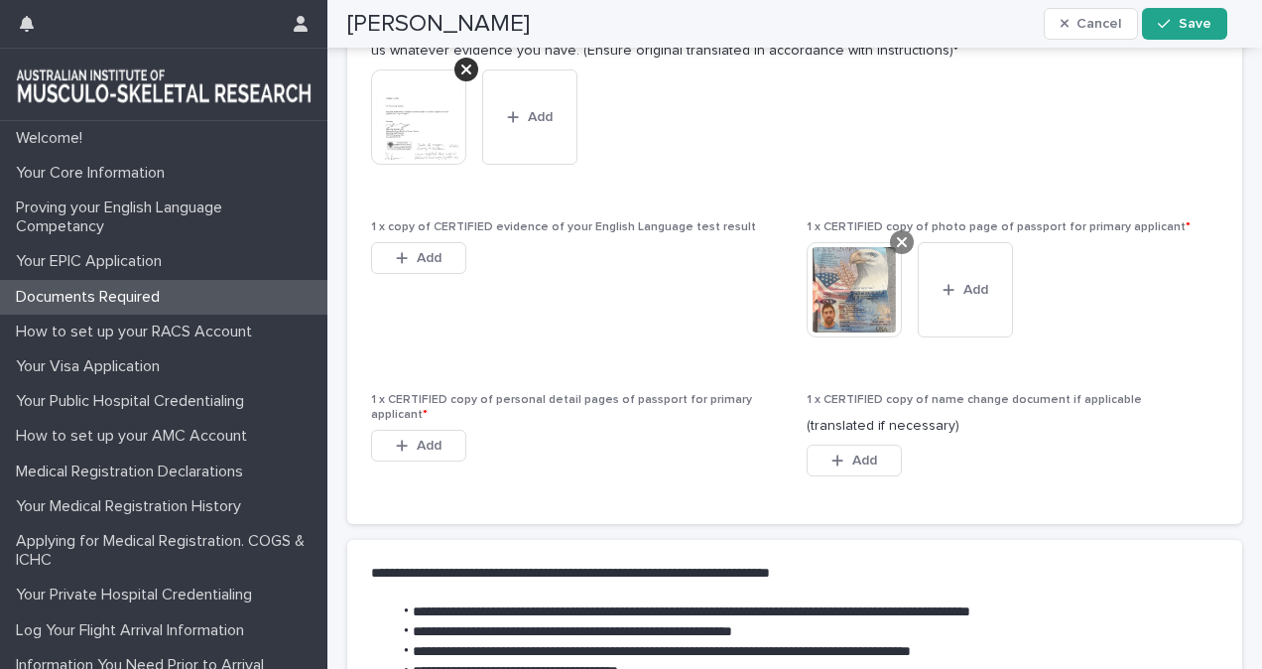
click at [890, 248] on div at bounding box center [902, 242] width 24 height 24
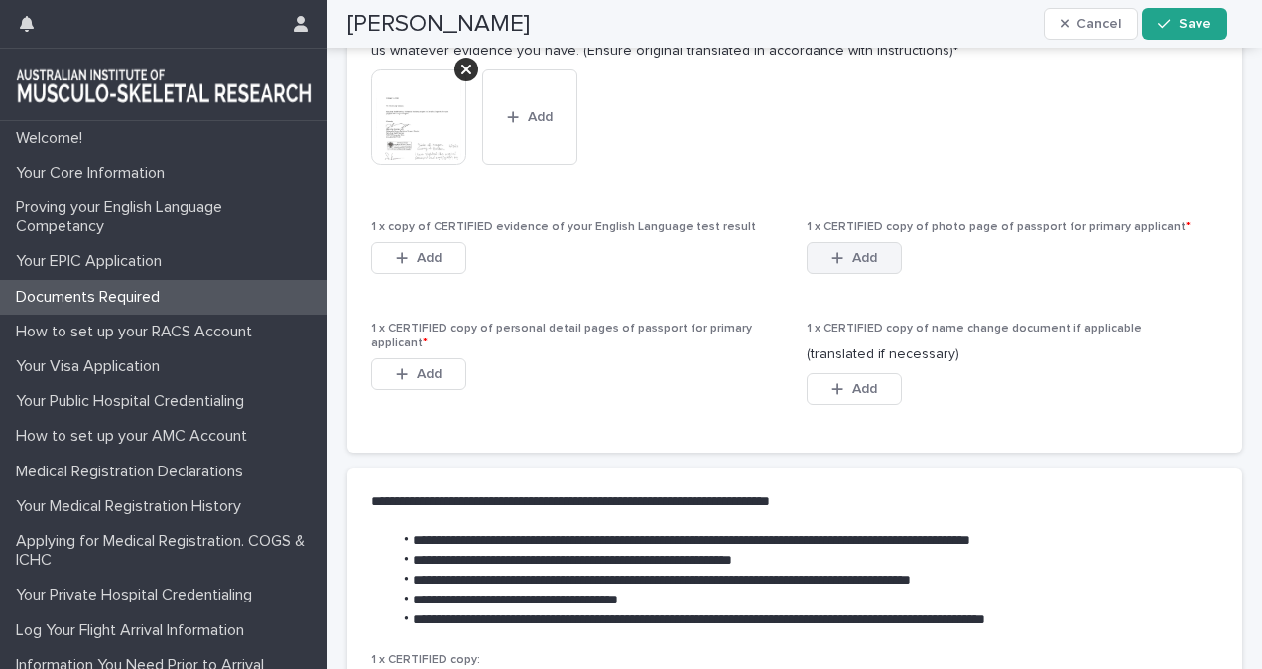
click at [861, 257] on span "Add" at bounding box center [864, 258] width 25 height 14
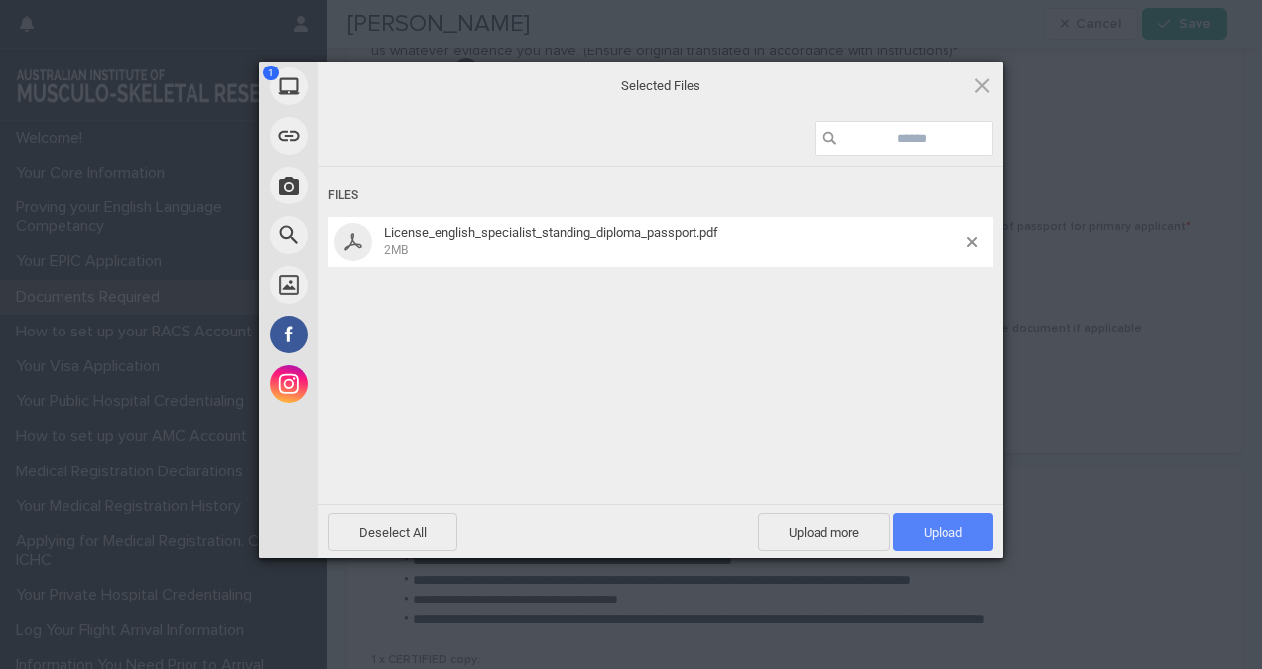
click at [919, 539] on span "Upload 1" at bounding box center [943, 532] width 100 height 38
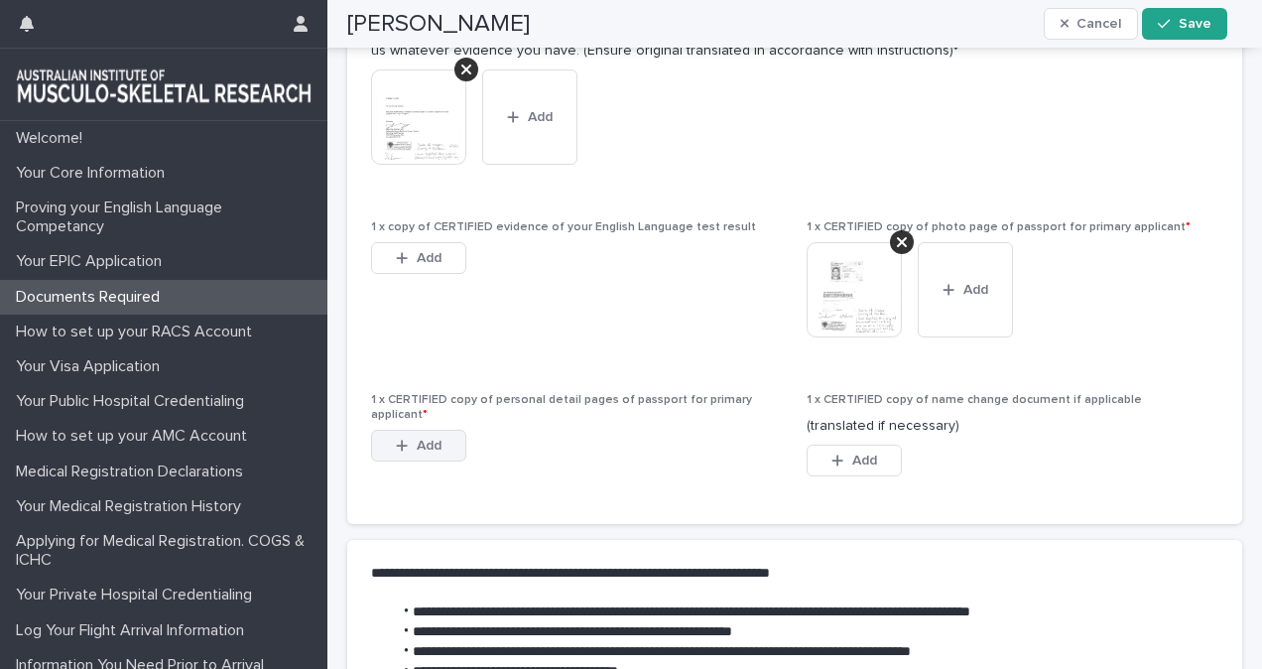
click at [425, 440] on span "Add" at bounding box center [429, 446] width 25 height 14
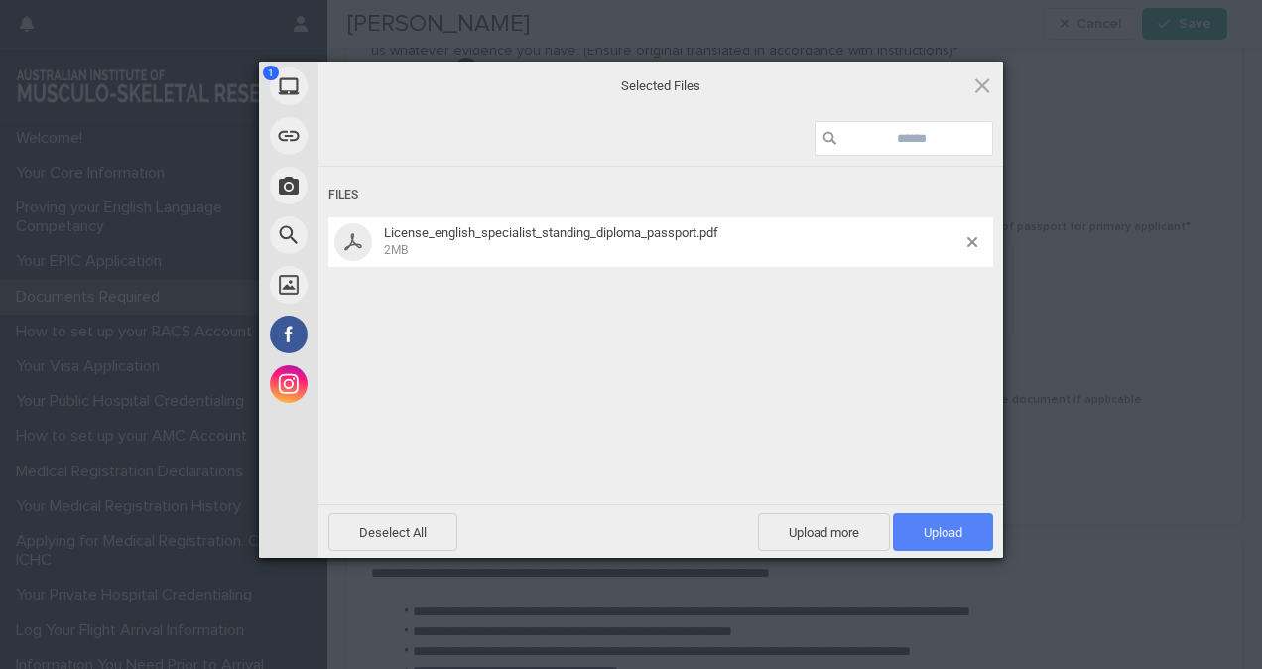
click at [921, 526] on span "Upload 1" at bounding box center [943, 532] width 100 height 38
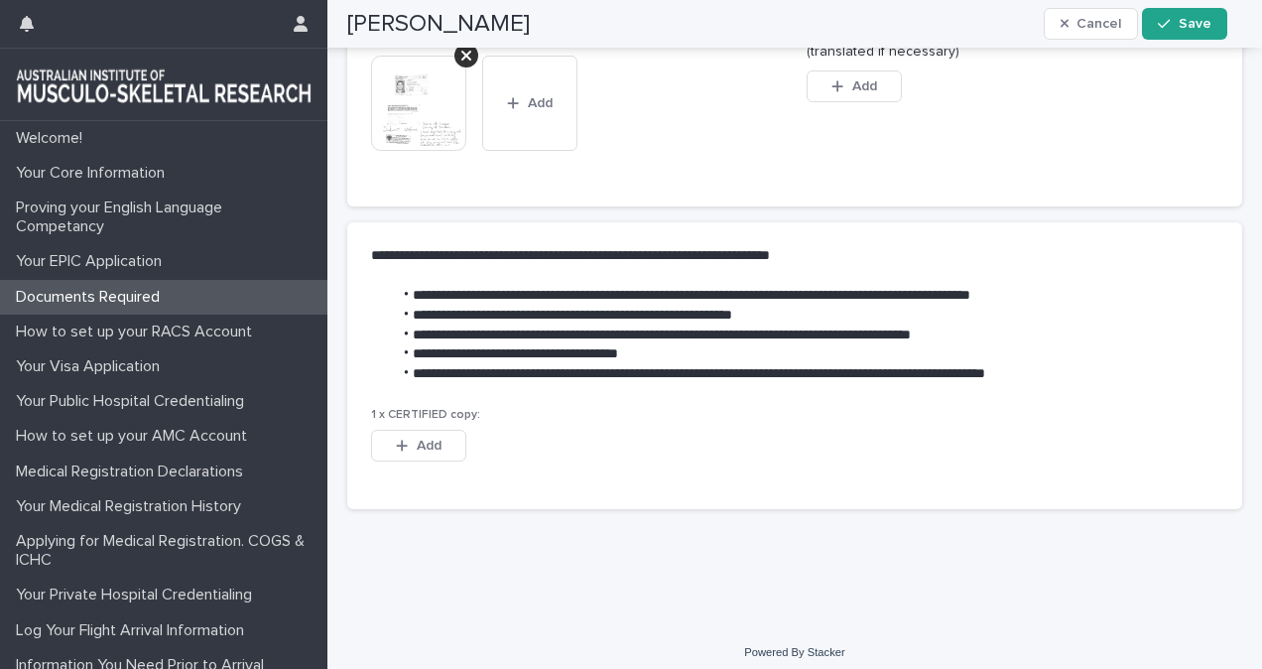
scroll to position [2388, 0]
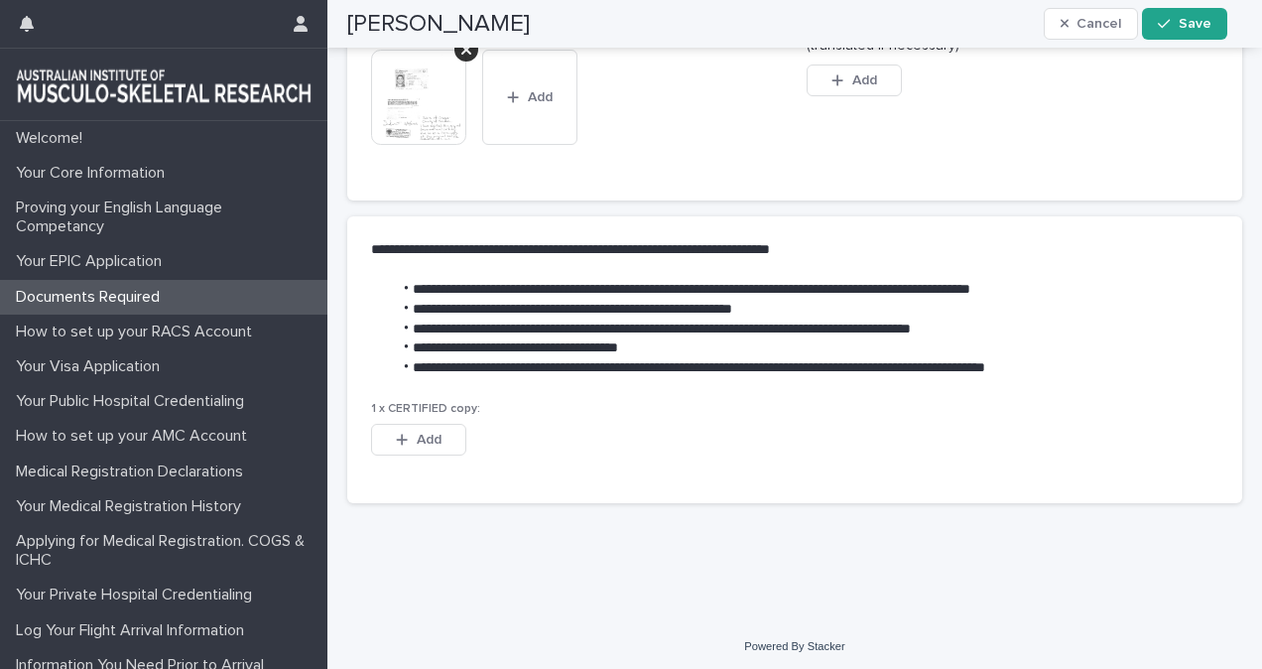
drag, startPoint x: 787, startPoint y: 343, endPoint x: 718, endPoint y: 325, distance: 70.7
click at [718, 325] on li "**********" at bounding box center [794, 329] width 804 height 20
drag, startPoint x: 617, startPoint y: 420, endPoint x: 587, endPoint y: 425, distance: 30.2
click at [587, 425] on div "This file cannot be opened Download File Add" at bounding box center [794, 444] width 847 height 40
drag, startPoint x: 587, startPoint y: 425, endPoint x: 536, endPoint y: 414, distance: 52.7
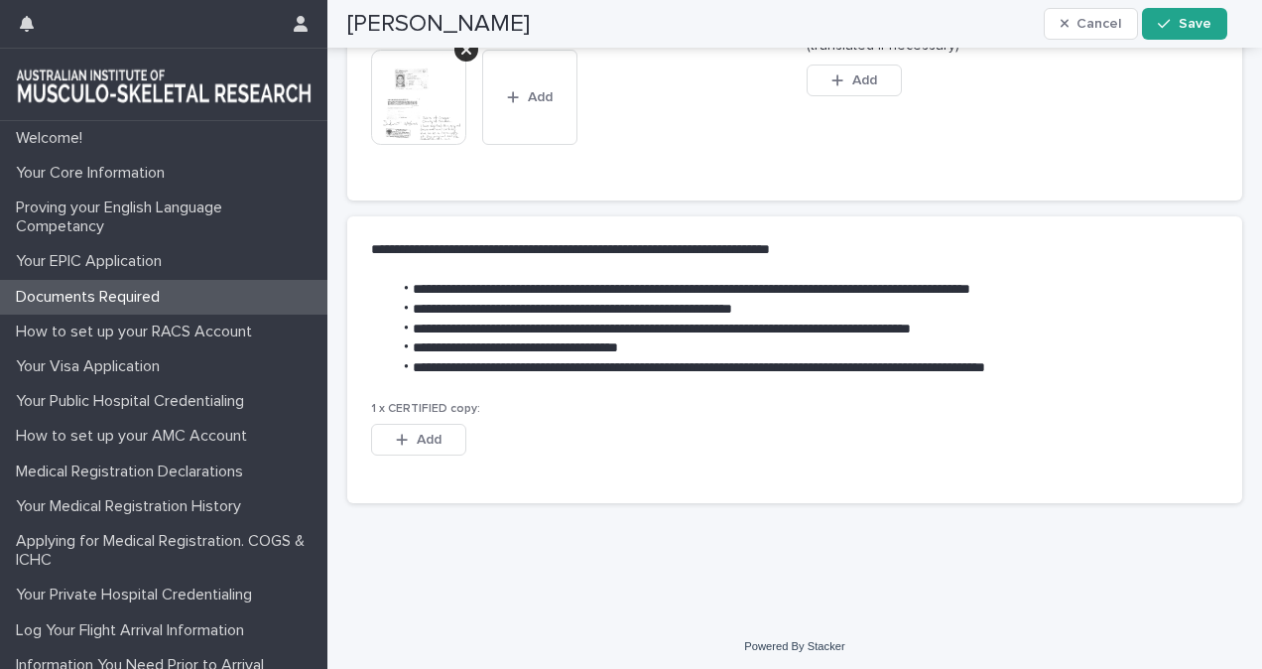
click at [536, 414] on p "1 x CERTIFIED copy:" at bounding box center [794, 409] width 847 height 14
drag, startPoint x: 585, startPoint y: 421, endPoint x: 492, endPoint y: 391, distance: 97.9
click at [492, 391] on div "**********" at bounding box center [794, 309] width 895 height 186
click at [1181, 16] on button "Save" at bounding box center [1184, 24] width 84 height 32
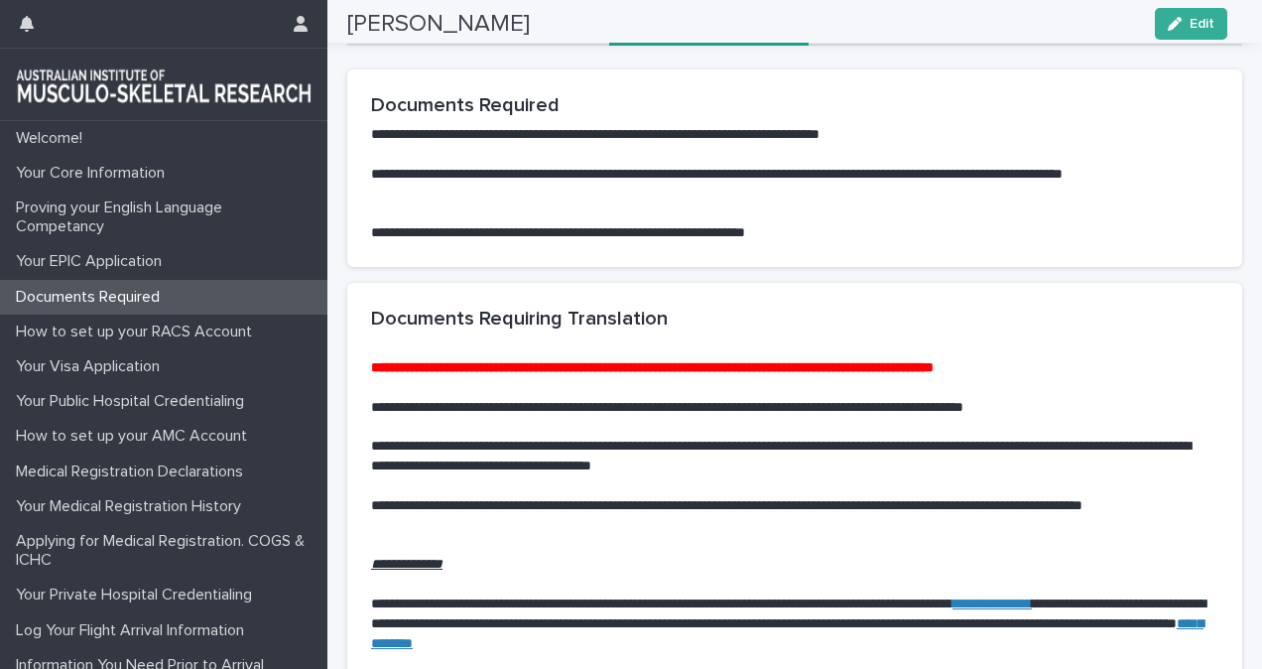
scroll to position [0, 0]
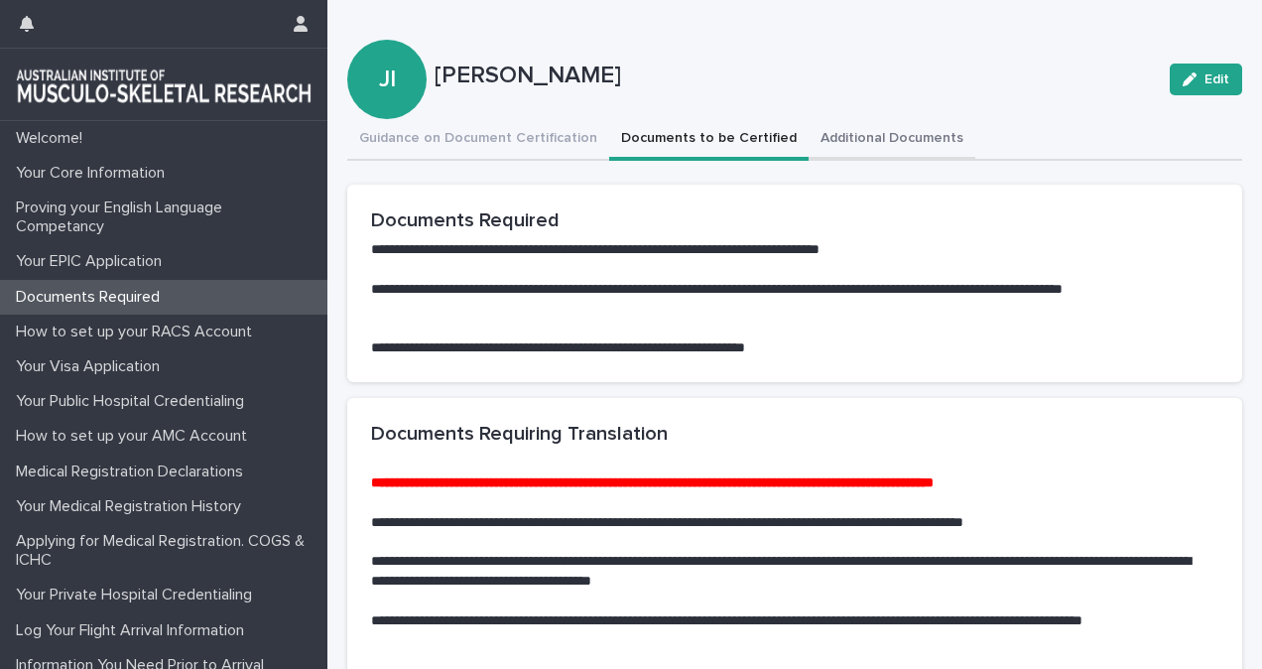
click at [857, 133] on button "Additional Documents" at bounding box center [892, 140] width 167 height 42
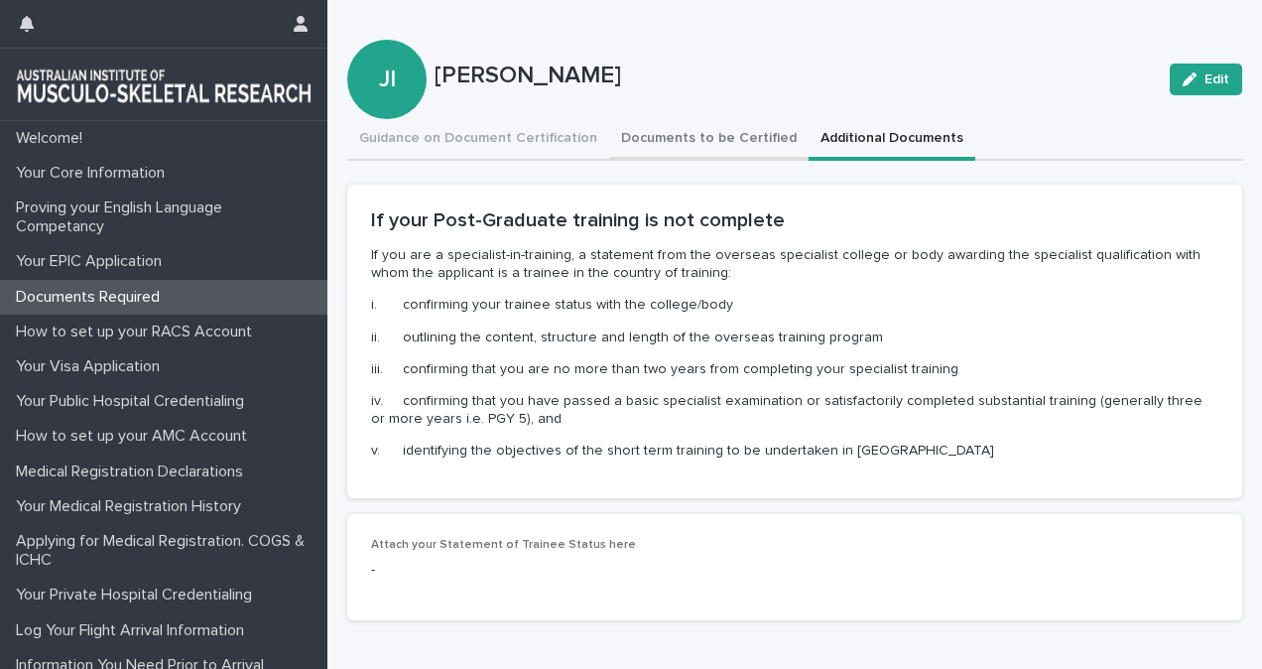
click at [631, 135] on button "Documents to be Certified" at bounding box center [708, 140] width 199 height 42
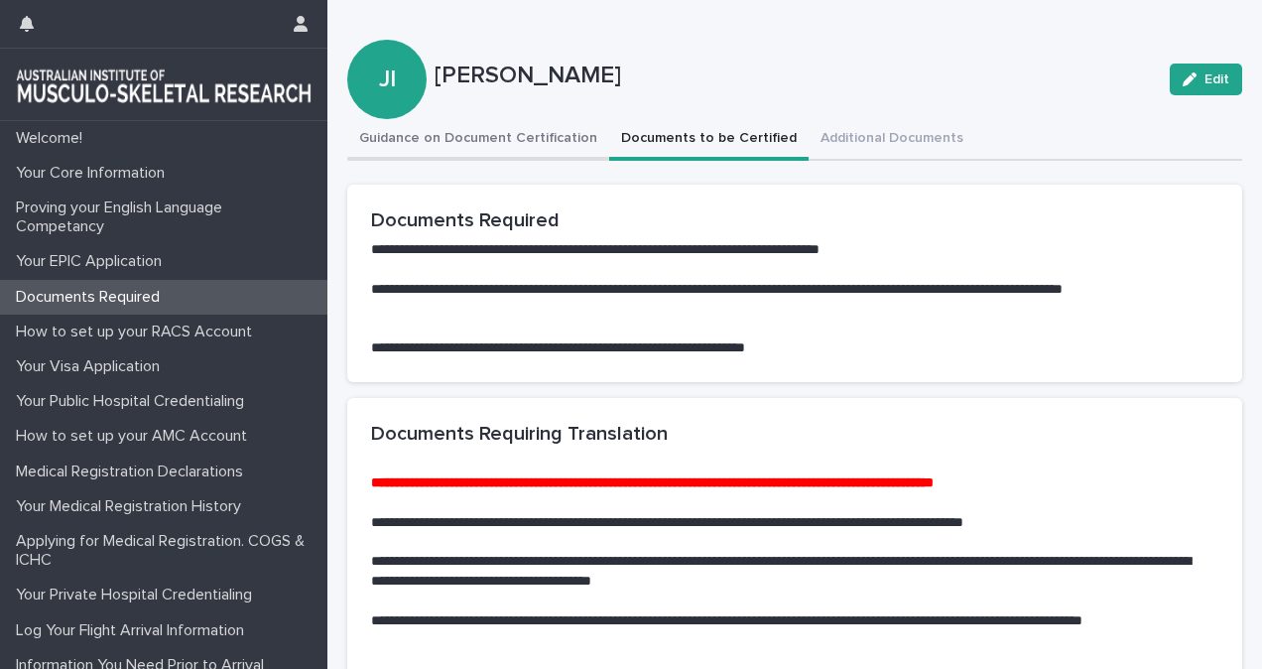
click at [479, 133] on button "Guidance on Document Certification" at bounding box center [478, 140] width 262 height 42
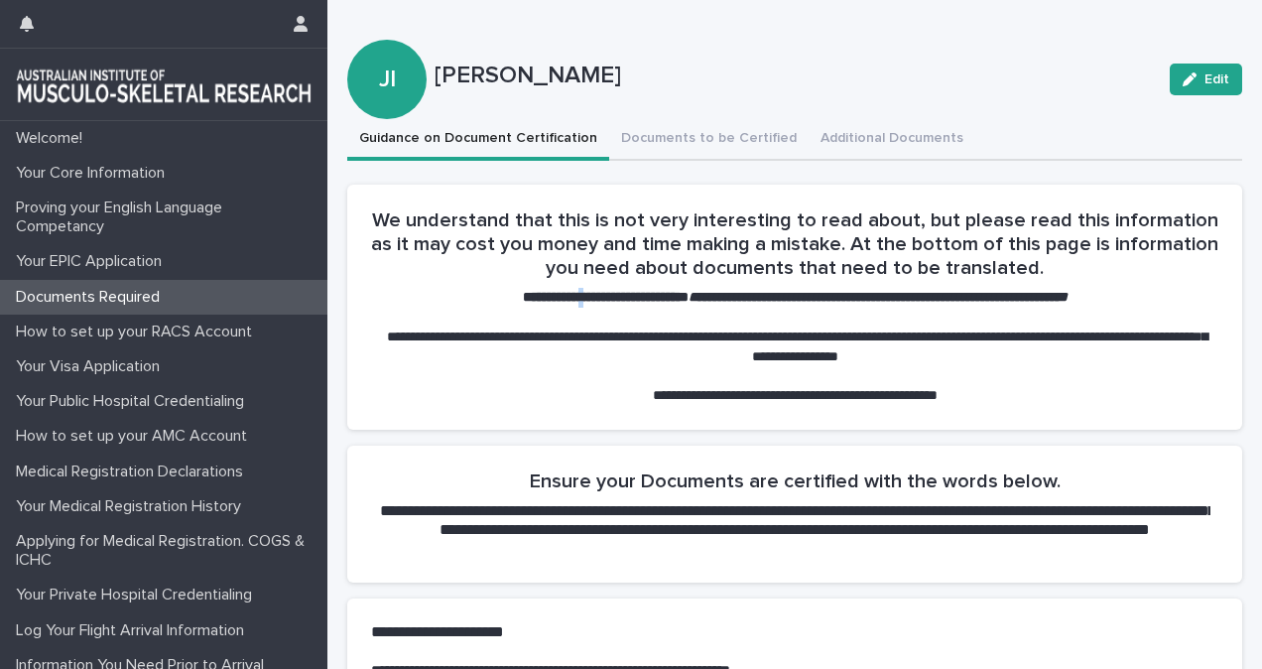
drag, startPoint x: 610, startPoint y: 301, endPoint x: 533, endPoint y: 306, distance: 77.5
click at [533, 306] on p "**********" at bounding box center [795, 298] width 832 height 20
drag, startPoint x: 533, startPoint y: 306, endPoint x: 483, endPoint y: 315, distance: 50.6
click at [483, 315] on p at bounding box center [795, 318] width 832 height 20
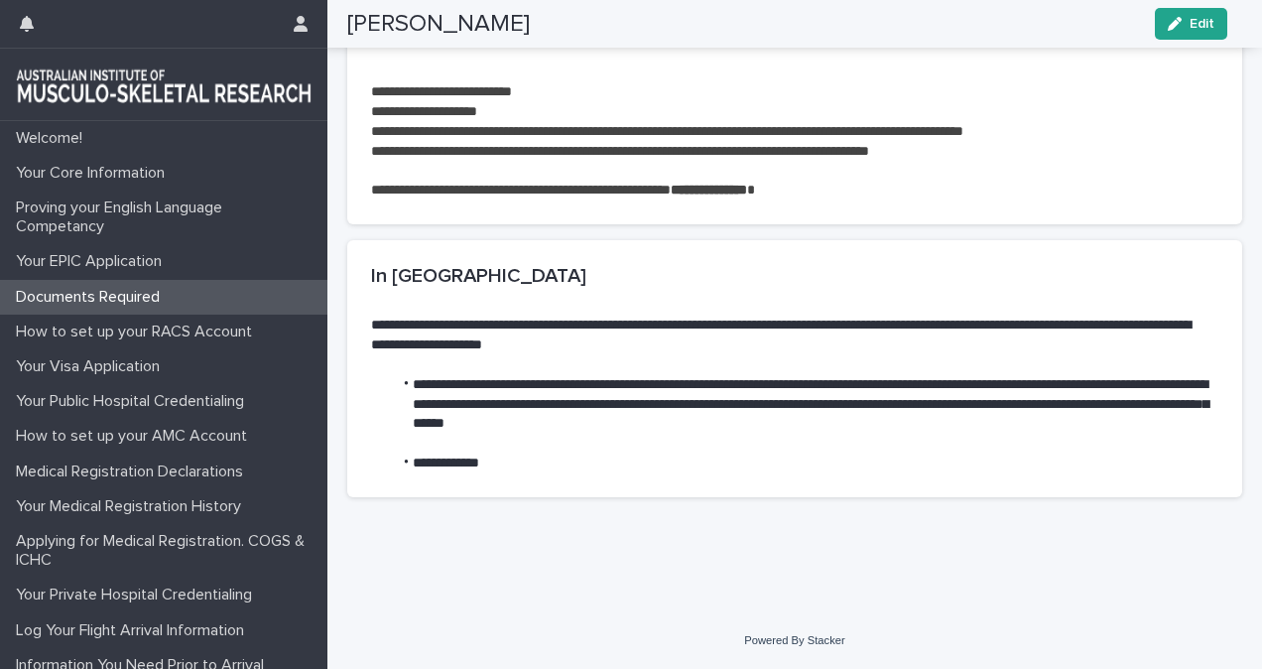
scroll to position [1086, 0]
drag, startPoint x: 587, startPoint y: 456, endPoint x: 542, endPoint y: 458, distance: 45.7
click at [542, 458] on li "**********" at bounding box center [798, 463] width 812 height 20
